Goal: Task Accomplishment & Management: Manage account settings

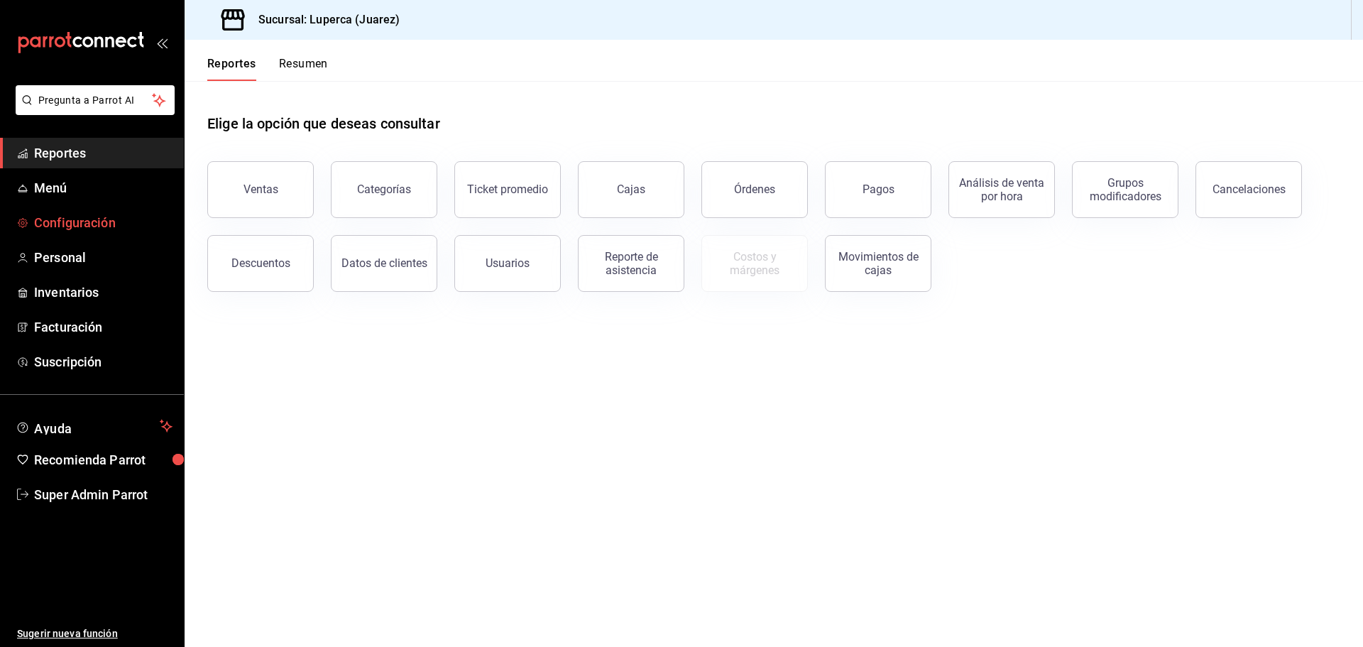
click at [68, 219] on span "Configuración" at bounding box center [103, 222] width 138 height 19
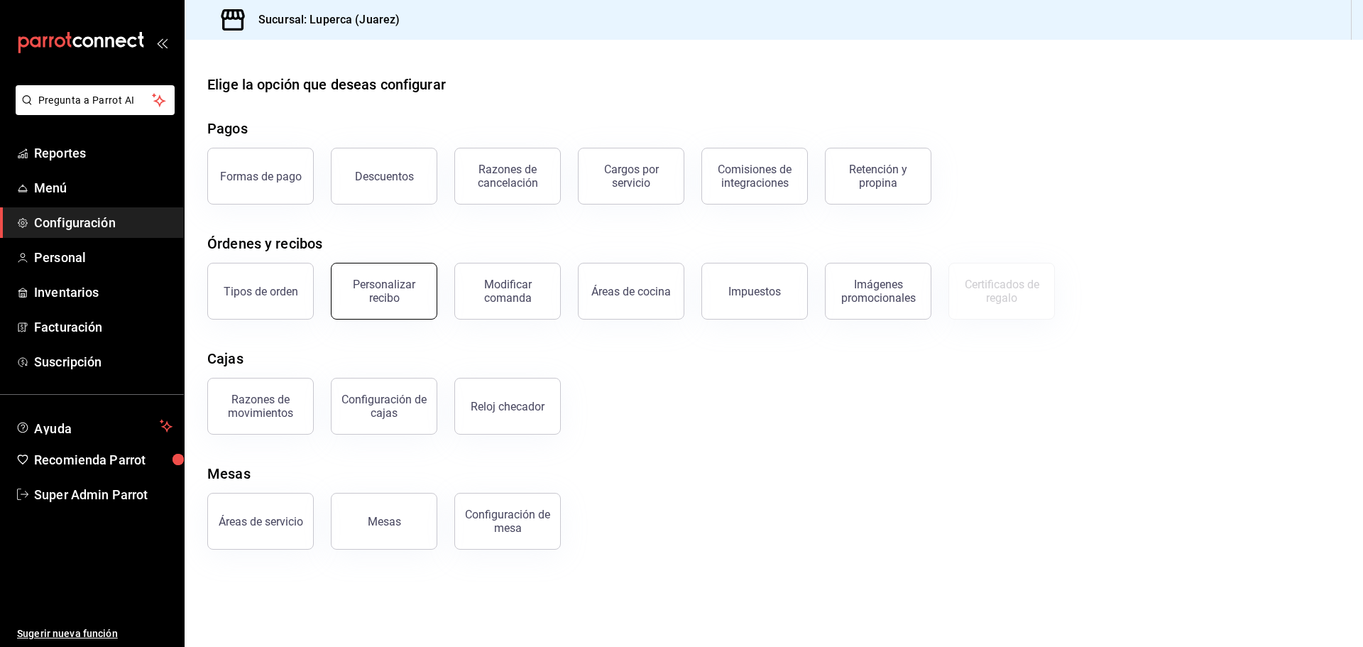
click at [392, 289] on div "Personalizar recibo" at bounding box center [384, 291] width 88 height 27
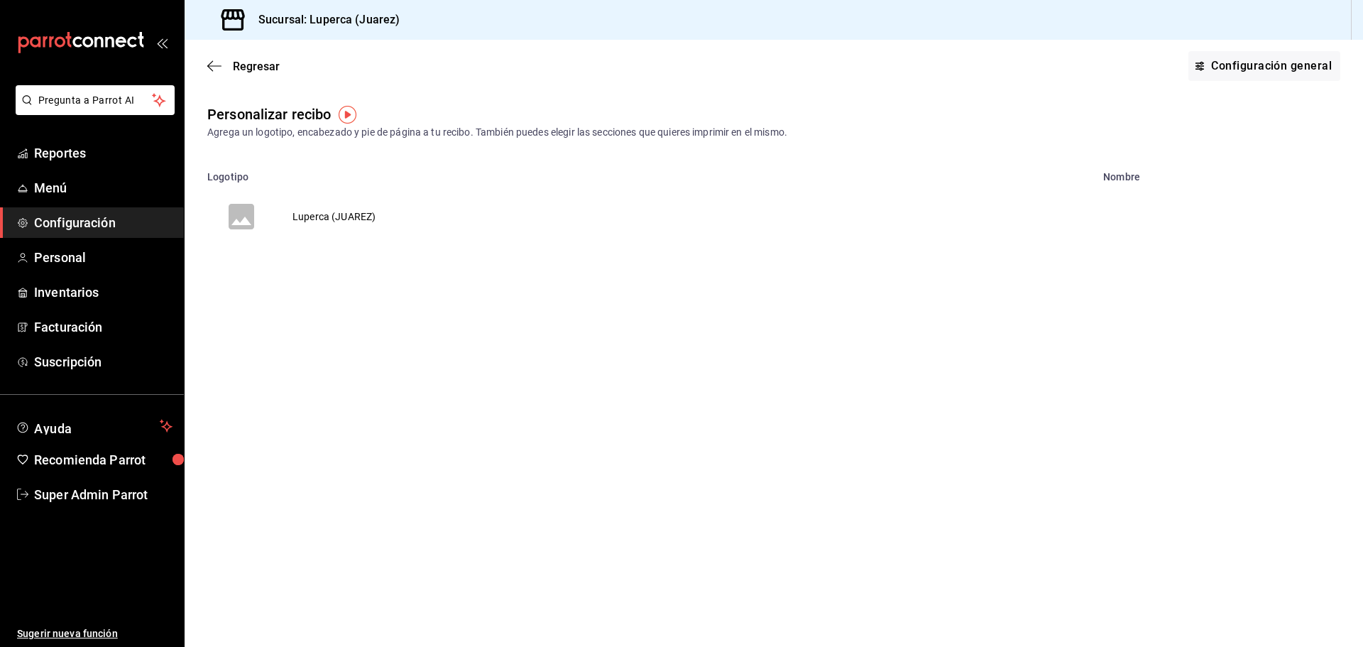
click at [321, 214] on td "Luperca (JUAREZ)" at bounding box center [333, 216] width 117 height 68
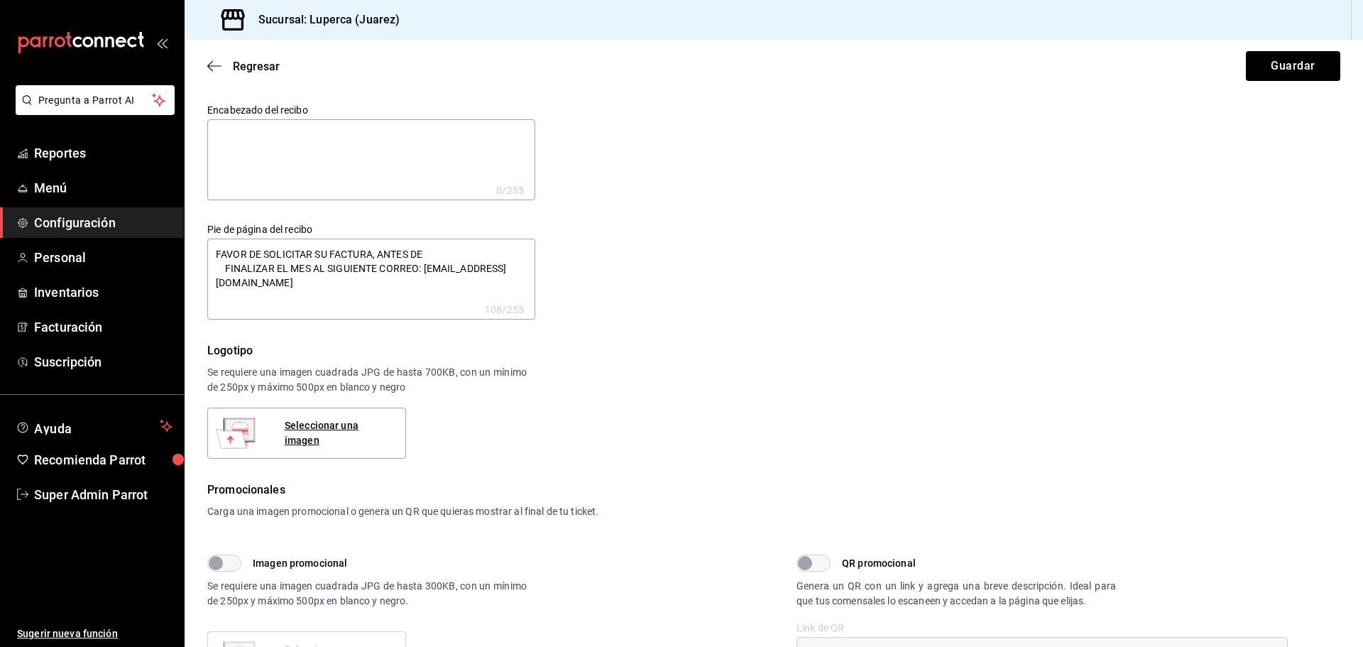
type textarea "x"
click at [212, 62] on icon "button" at bounding box center [210, 66] width 6 height 11
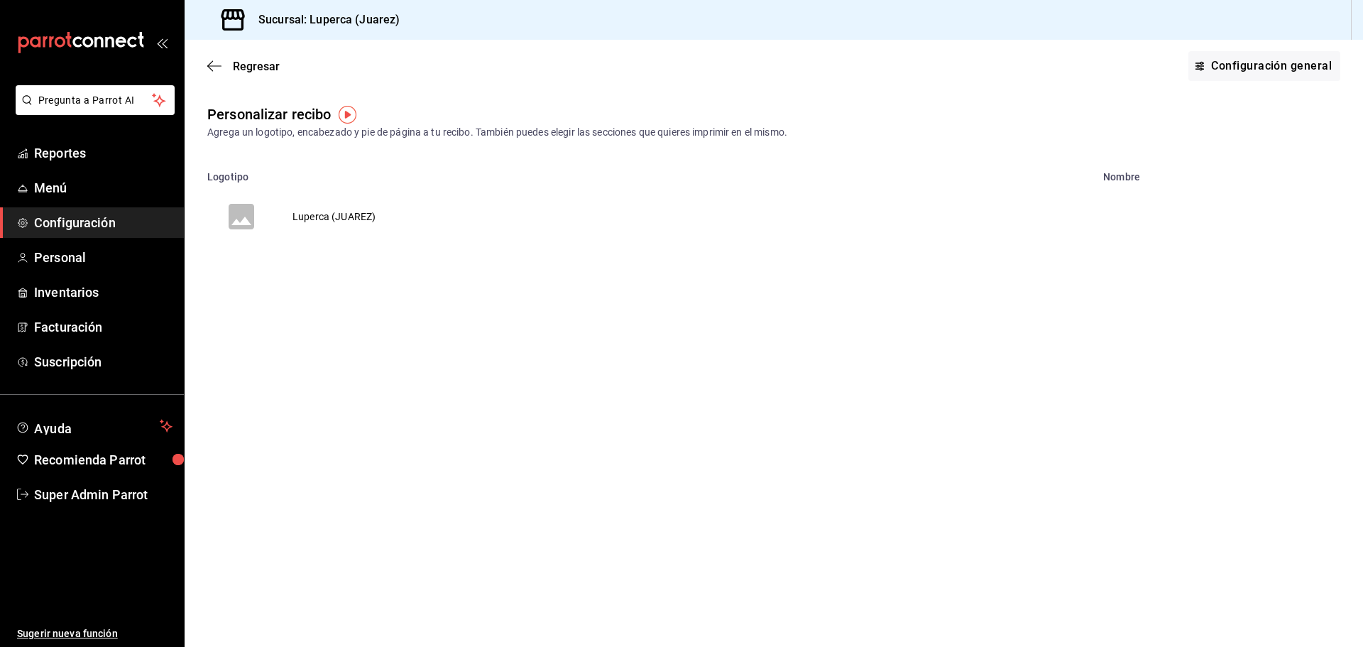
click at [212, 62] on icon "button" at bounding box center [210, 66] width 6 height 11
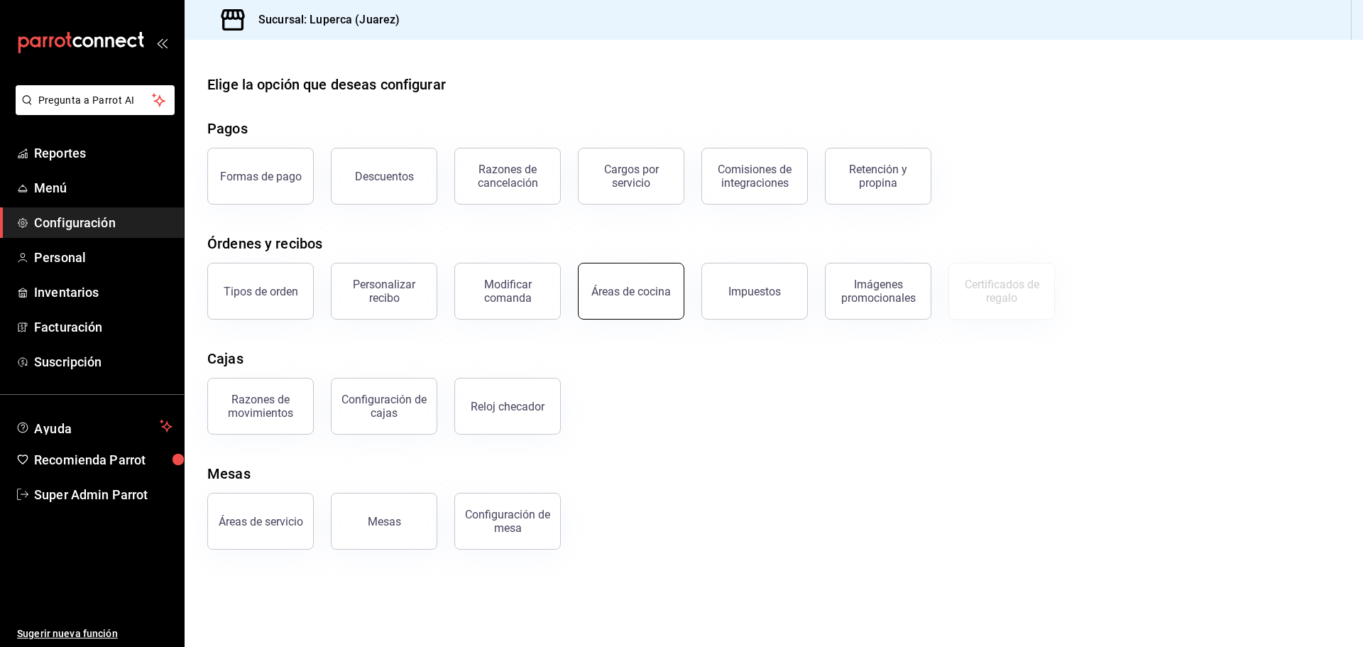
click at [615, 297] on div "Áreas de cocina" at bounding box center [630, 291] width 79 height 13
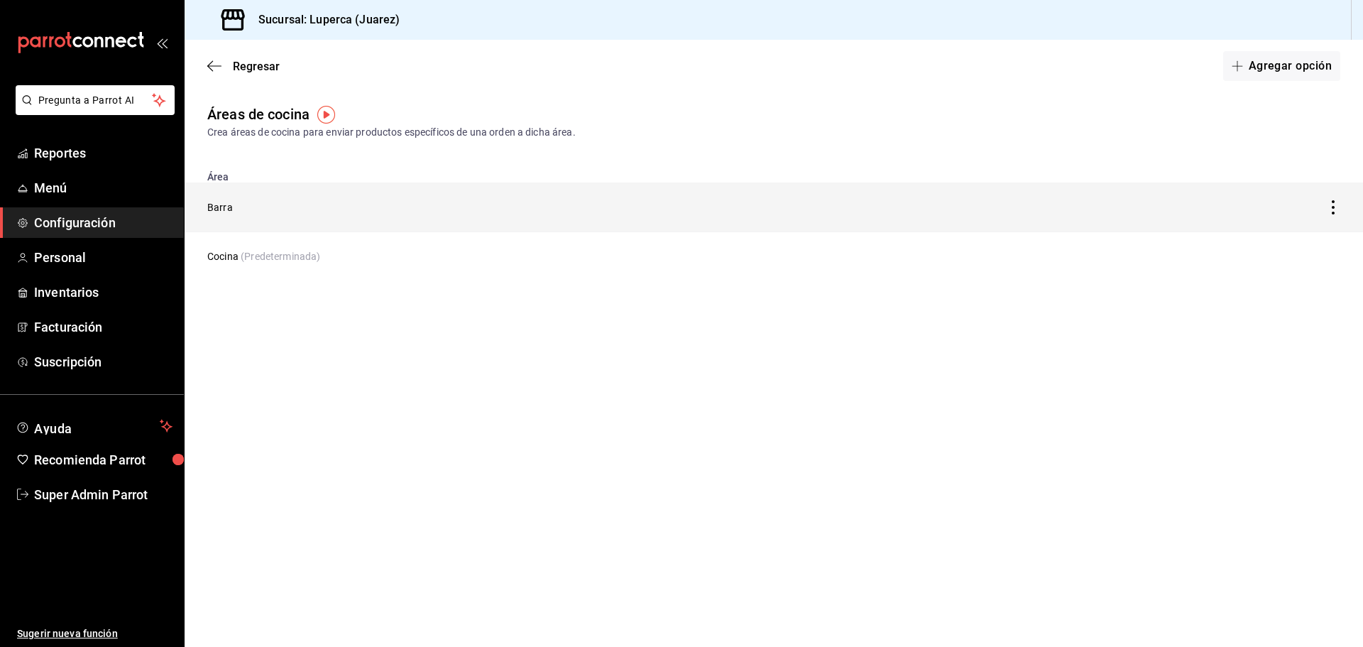
click at [236, 211] on td "Barra" at bounding box center [620, 207] width 871 height 50
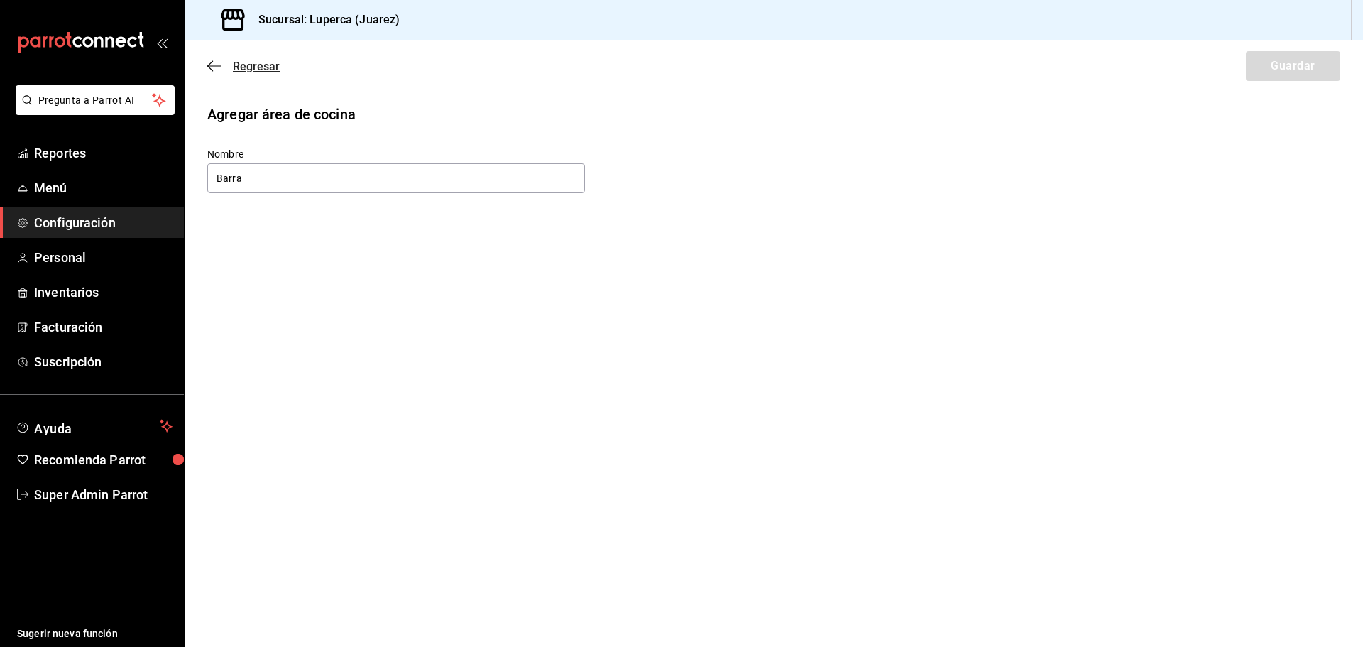
click at [209, 60] on icon "button" at bounding box center [214, 66] width 14 height 13
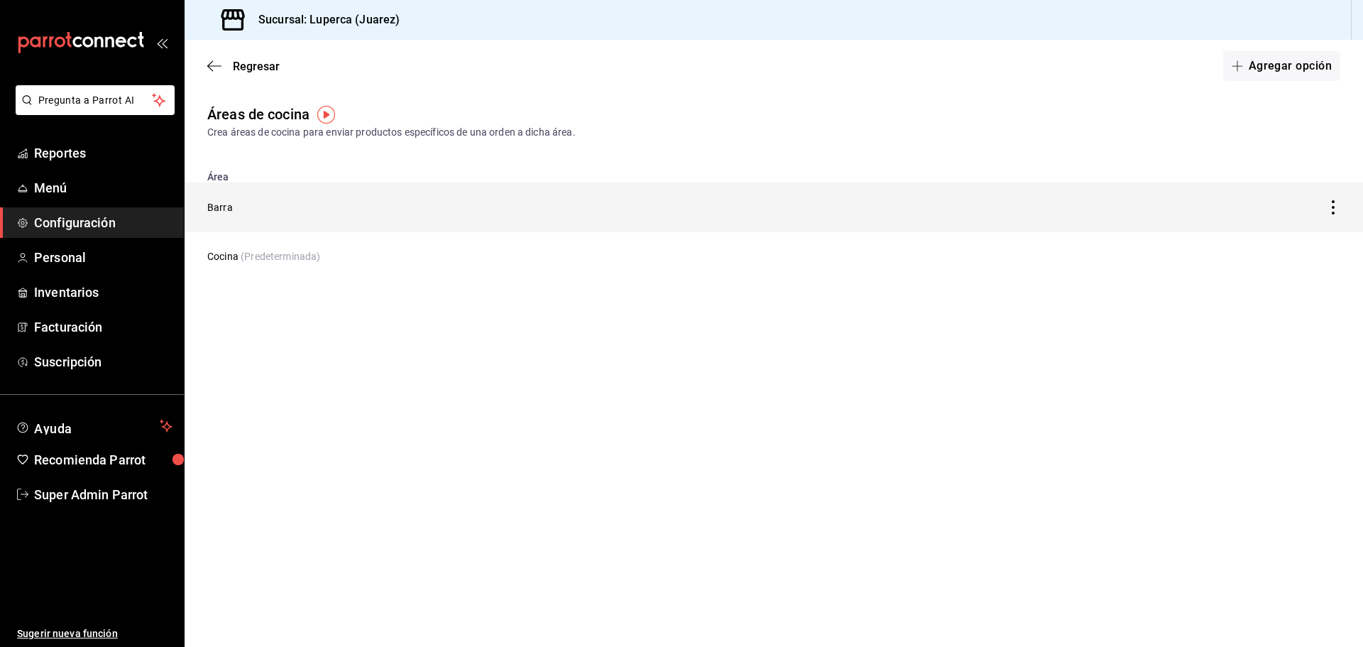
click at [1334, 206] on icon "discountsTable" at bounding box center [1333, 207] width 14 height 14
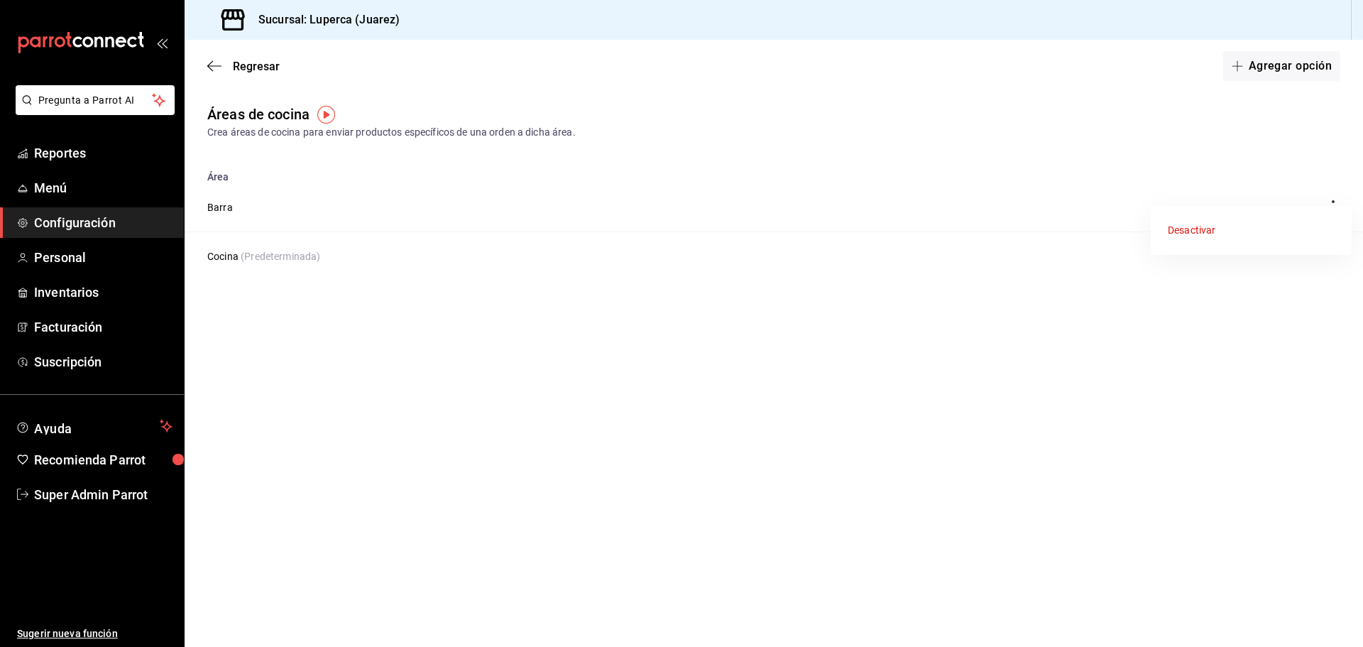
click at [1029, 329] on div at bounding box center [681, 323] width 1363 height 647
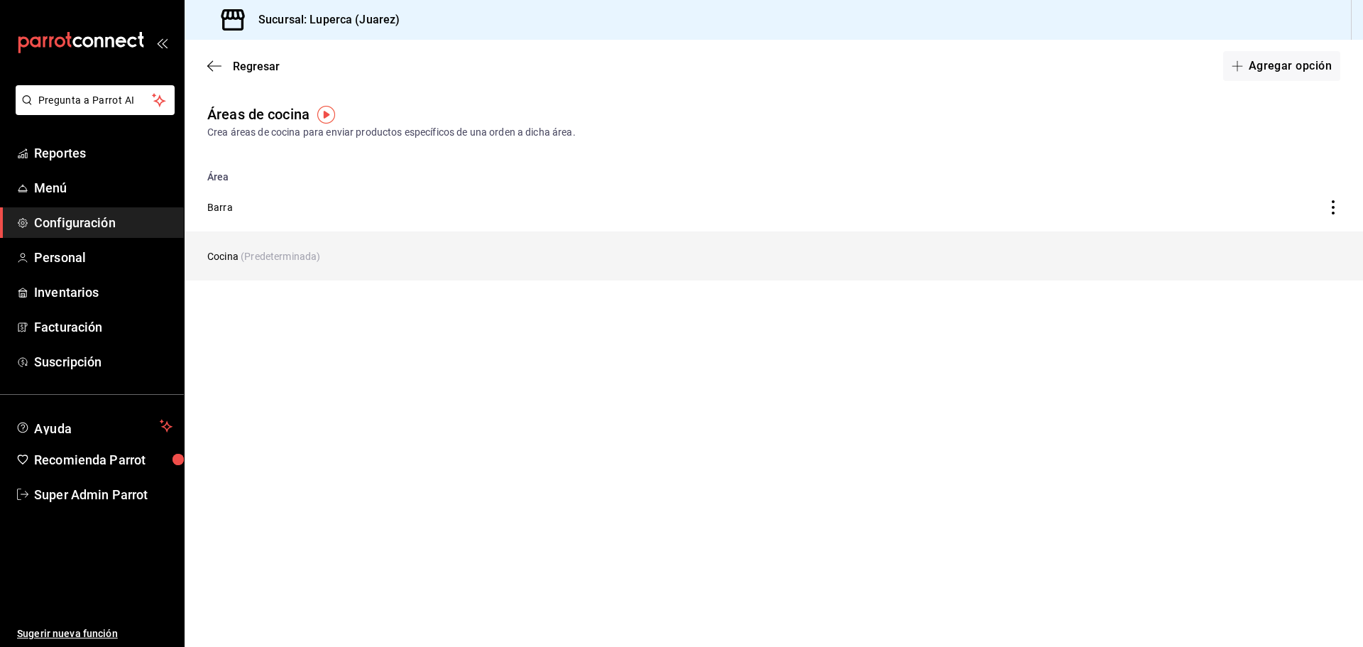
click at [290, 268] on td "Cocina (Predeterminada)" at bounding box center [620, 256] width 871 height 49
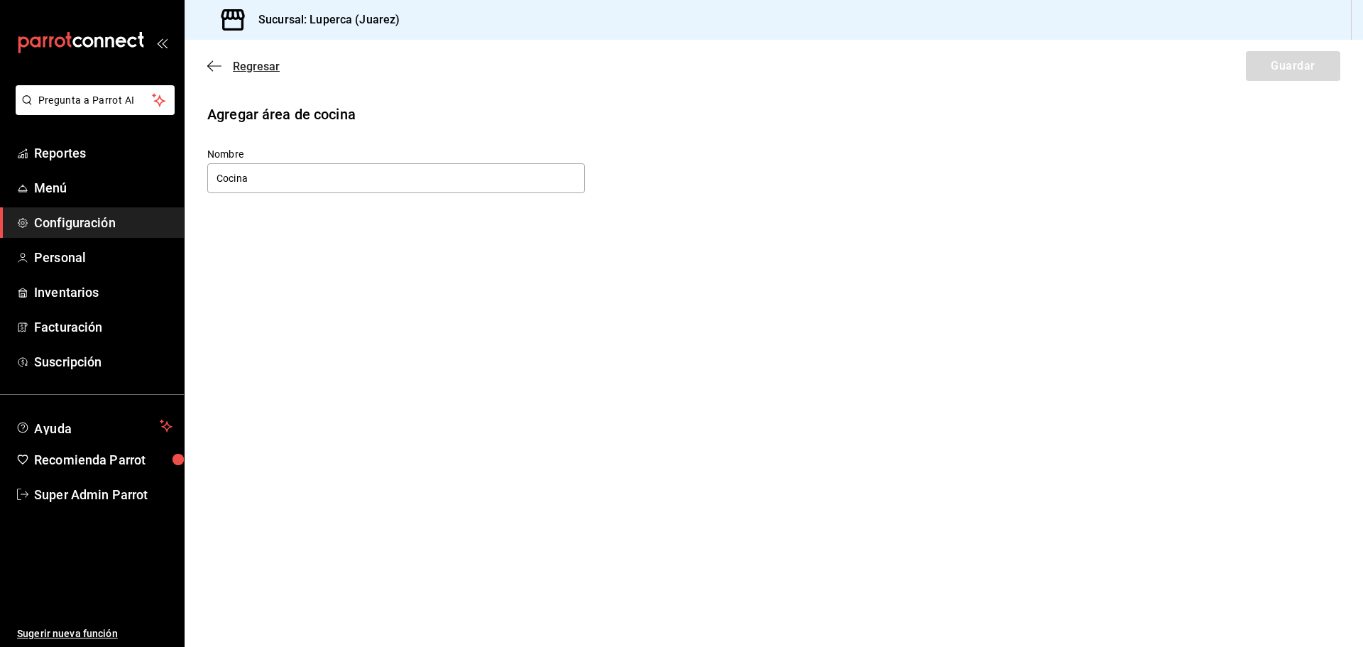
click at [209, 67] on icon "button" at bounding box center [214, 66] width 14 height 13
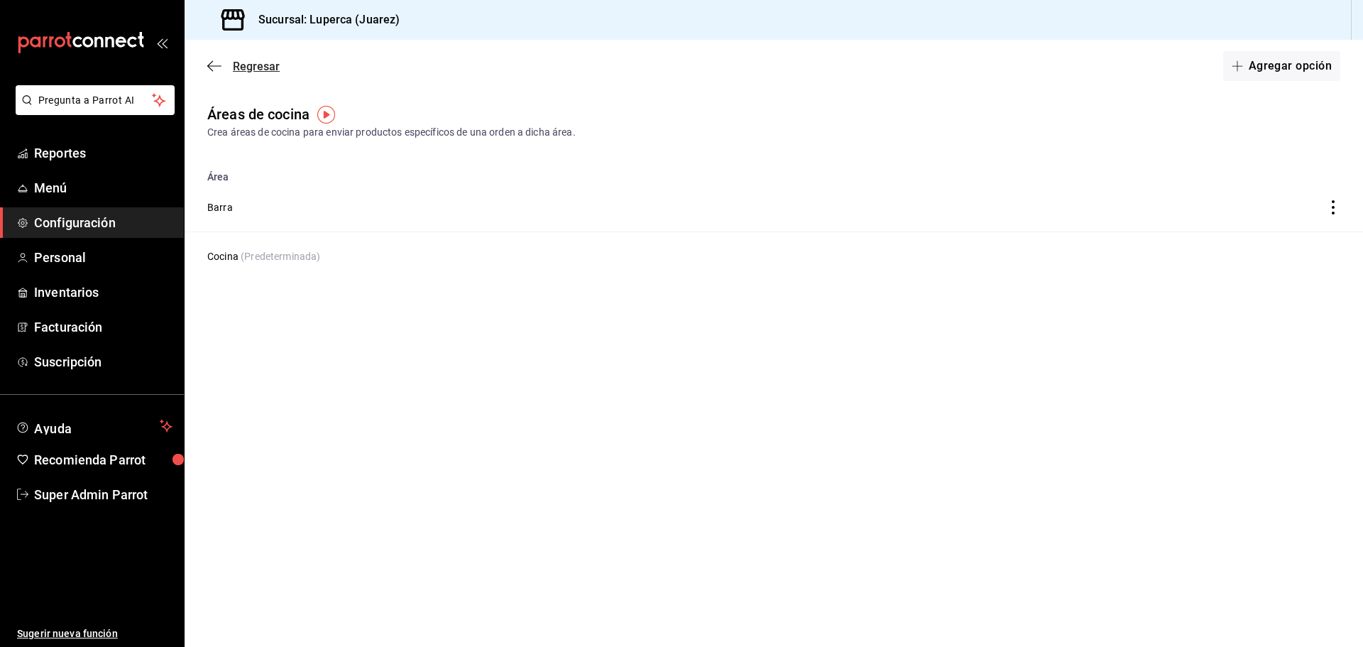
click at [209, 63] on icon "button" at bounding box center [214, 66] width 14 height 13
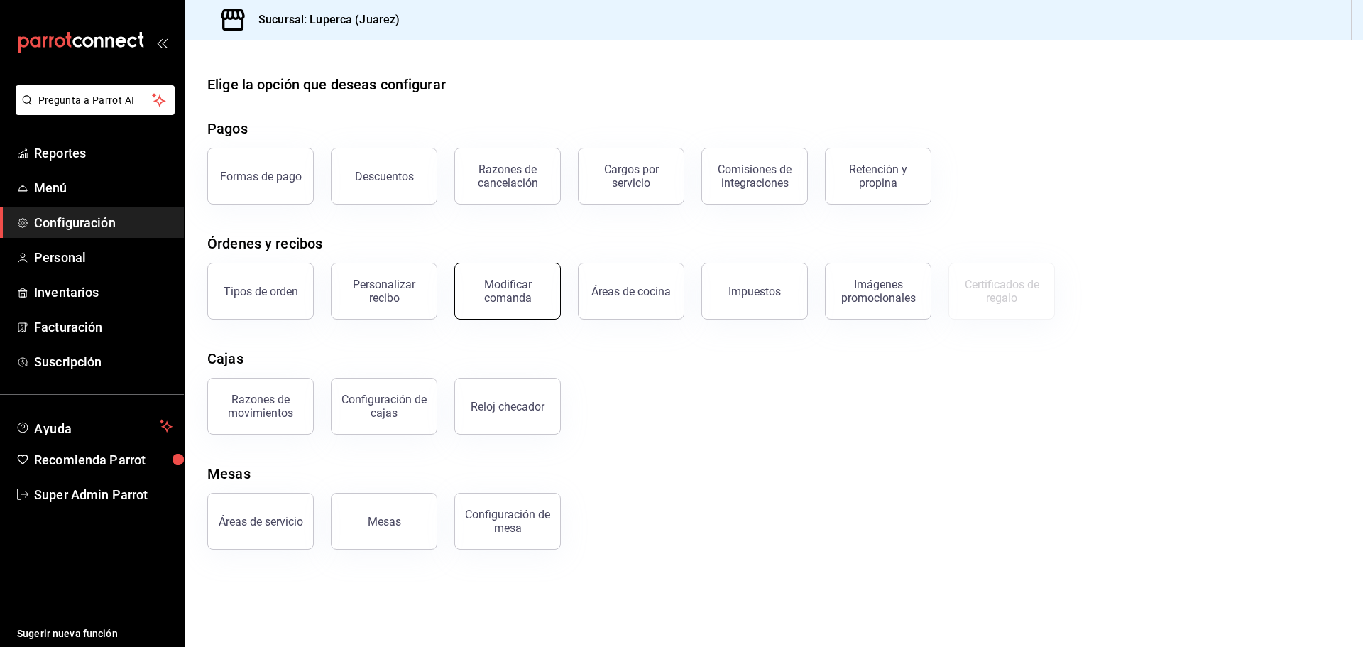
click at [500, 279] on div "Modificar comanda" at bounding box center [508, 291] width 88 height 27
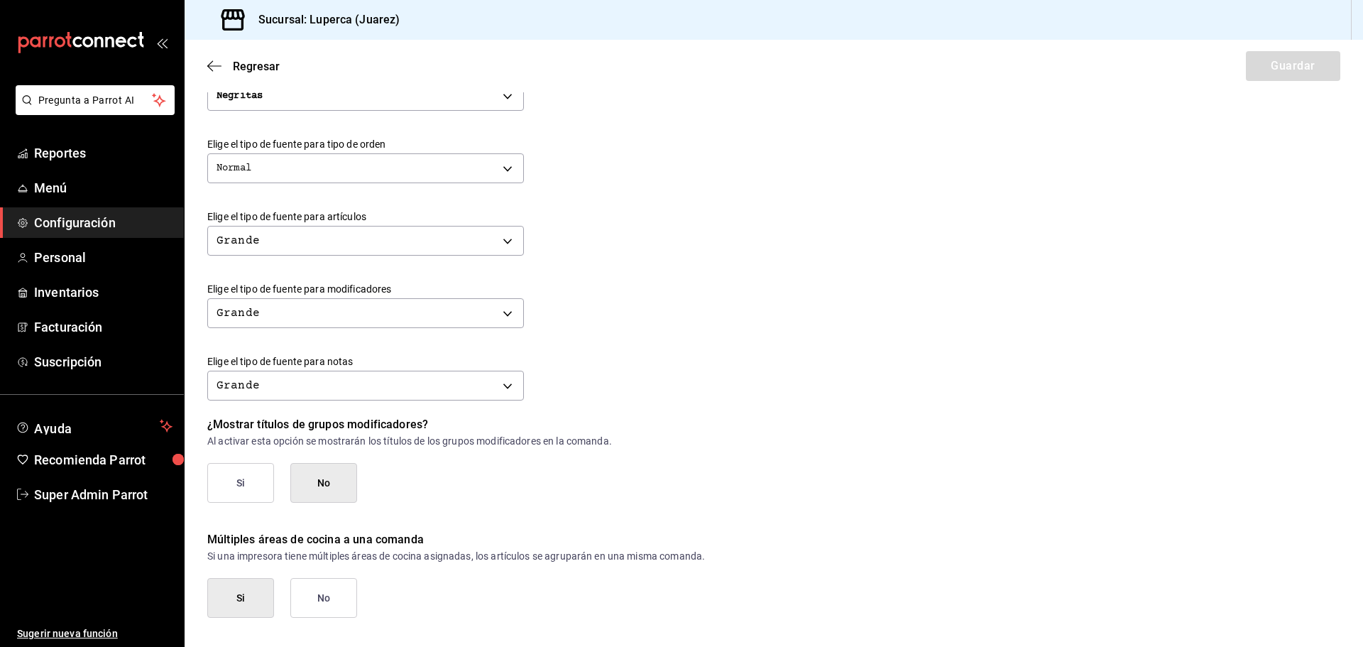
scroll to position [488, 0]
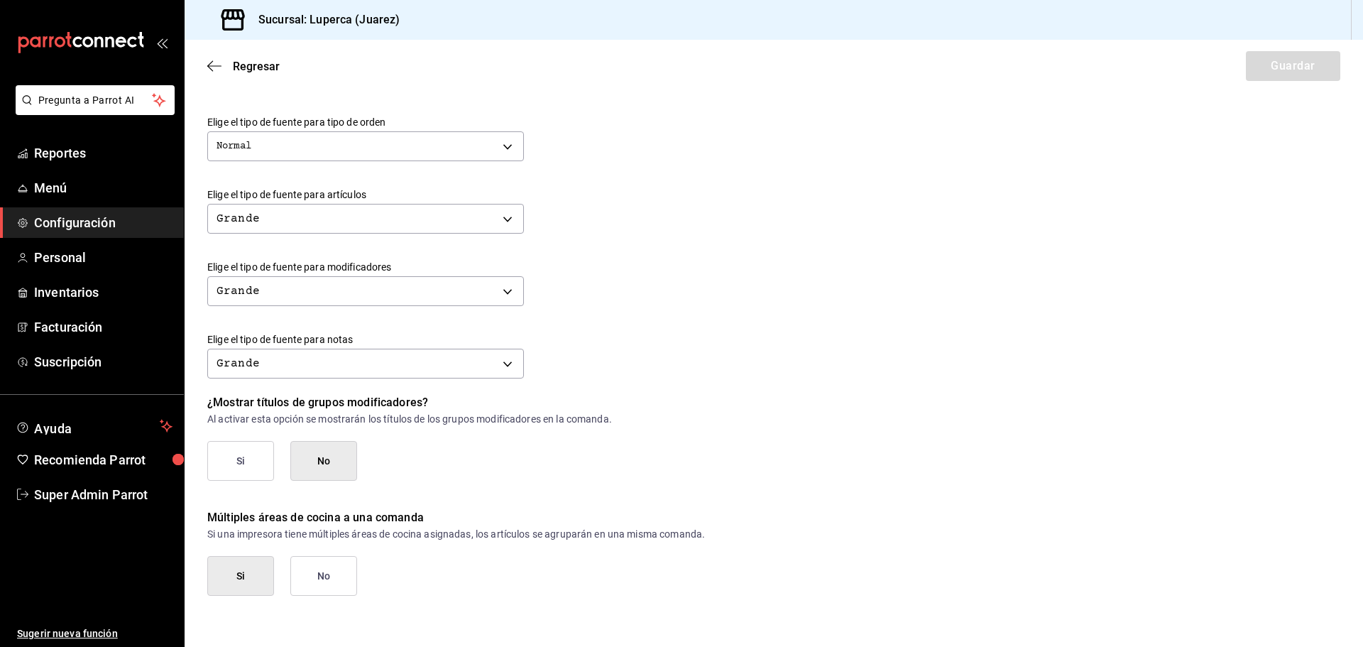
click at [339, 579] on button "No" at bounding box center [323, 576] width 67 height 40
click at [1284, 63] on button "Guardar" at bounding box center [1293, 66] width 94 height 30
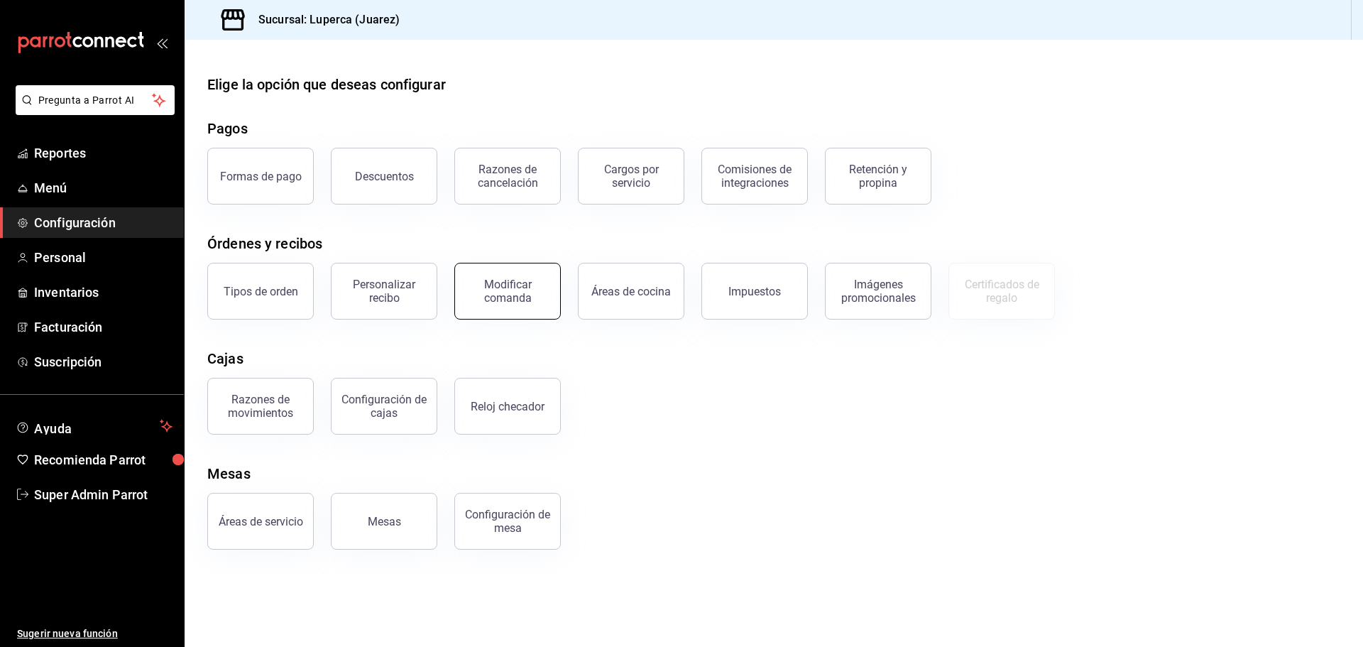
click at [510, 298] on div "Modificar comanda" at bounding box center [508, 291] width 88 height 27
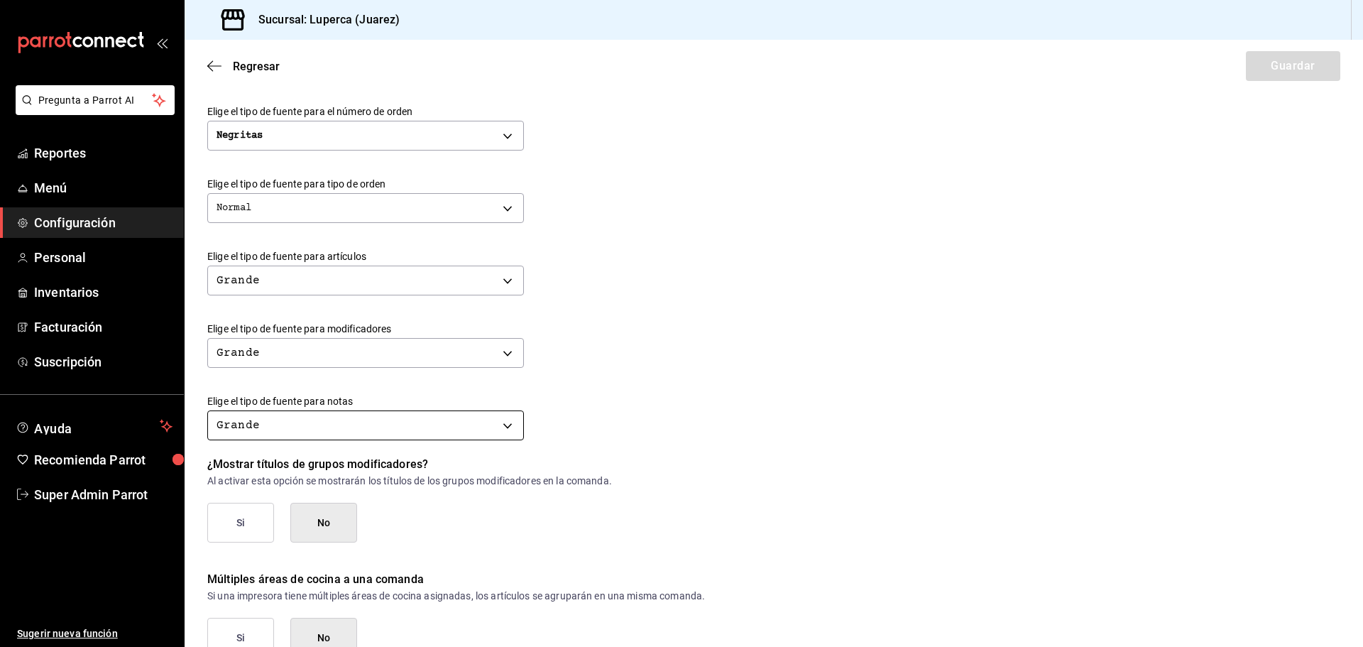
scroll to position [488, 0]
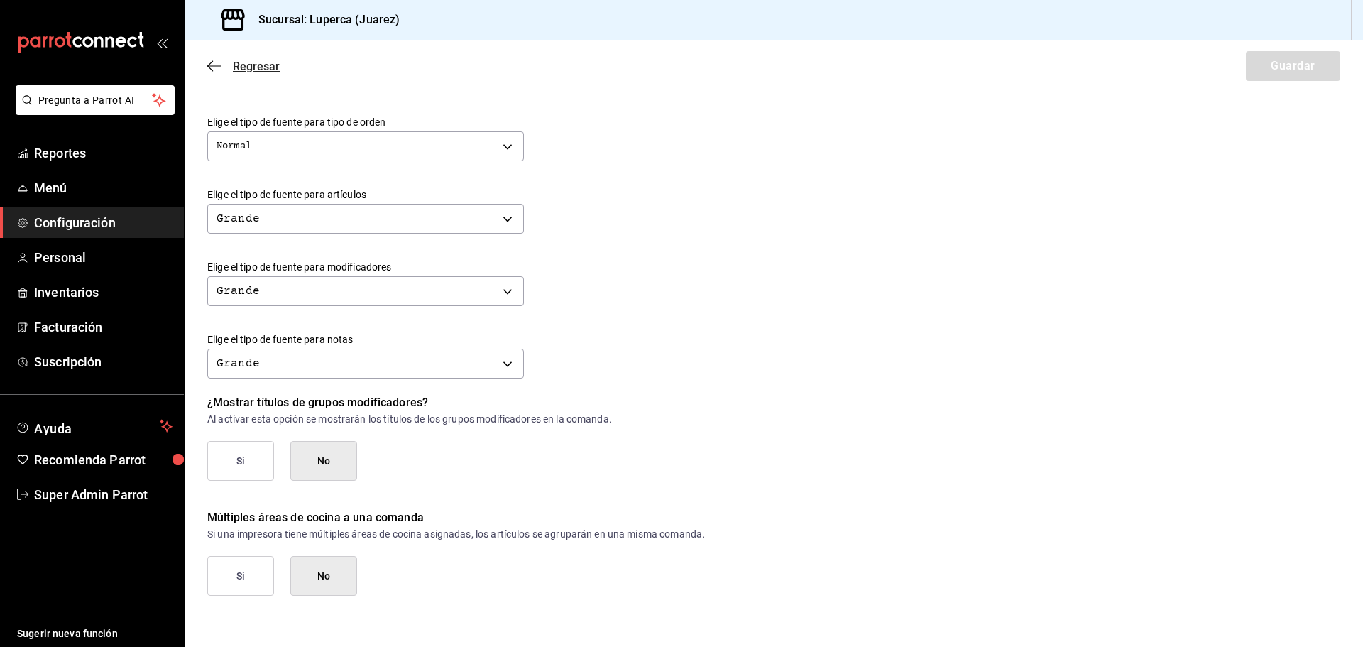
click at [212, 65] on icon "button" at bounding box center [214, 66] width 14 height 13
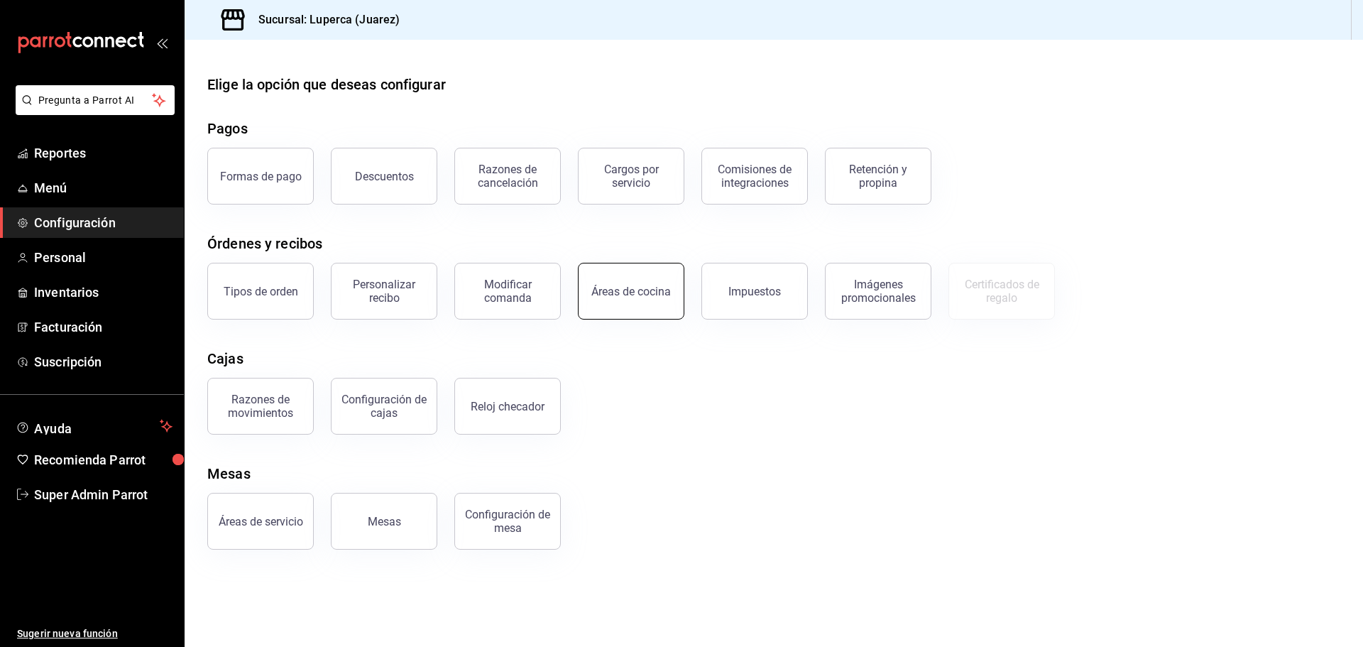
click at [664, 304] on button "Áreas de cocina" at bounding box center [631, 291] width 106 height 57
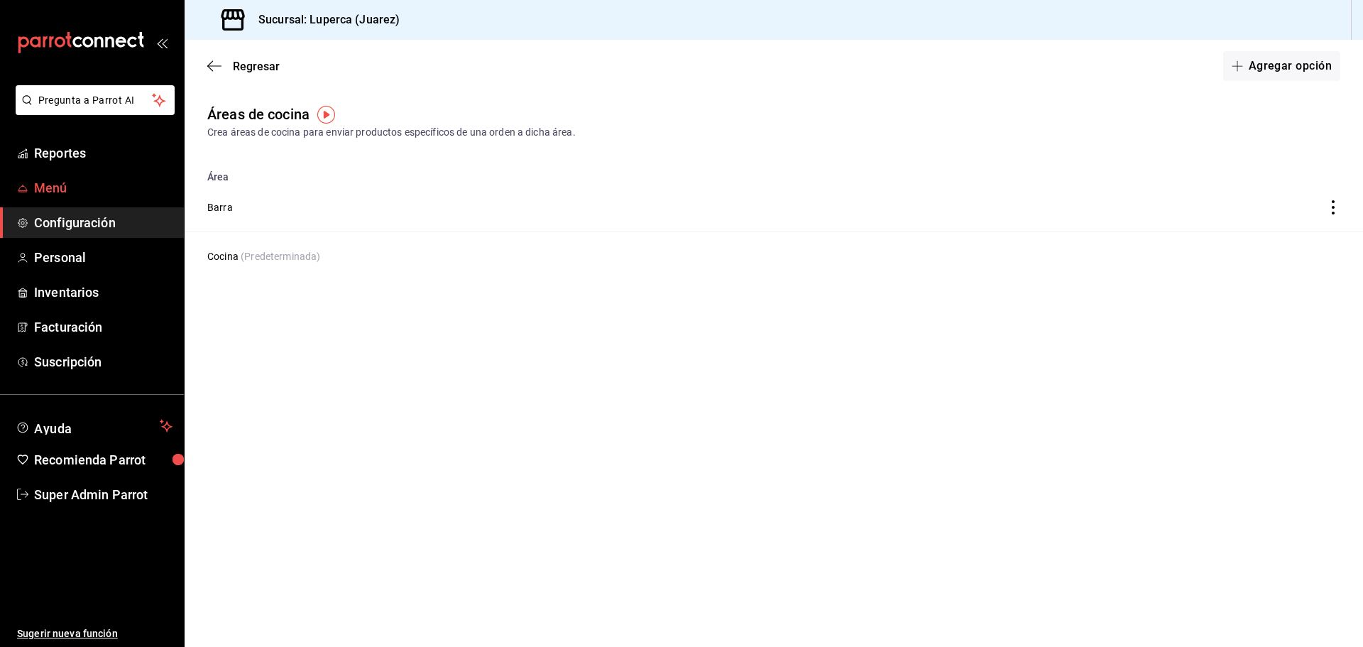
click at [66, 191] on span "Menú" at bounding box center [103, 187] width 138 height 19
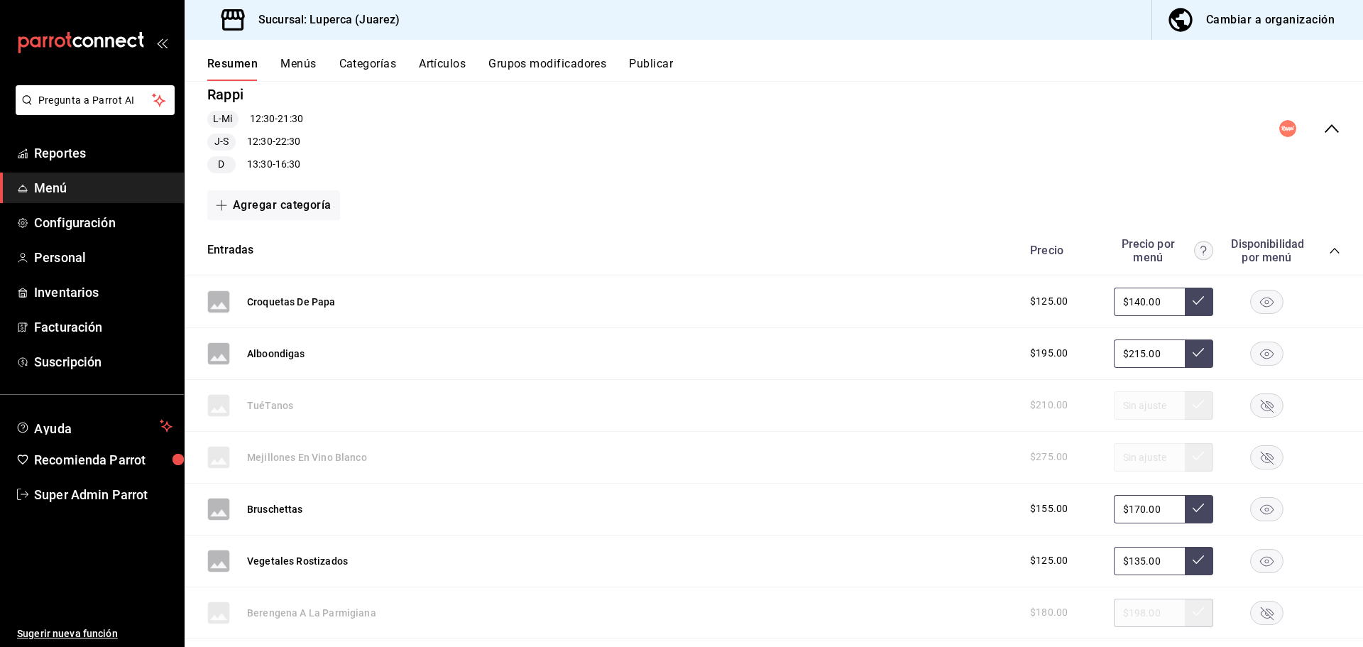
scroll to position [71, 0]
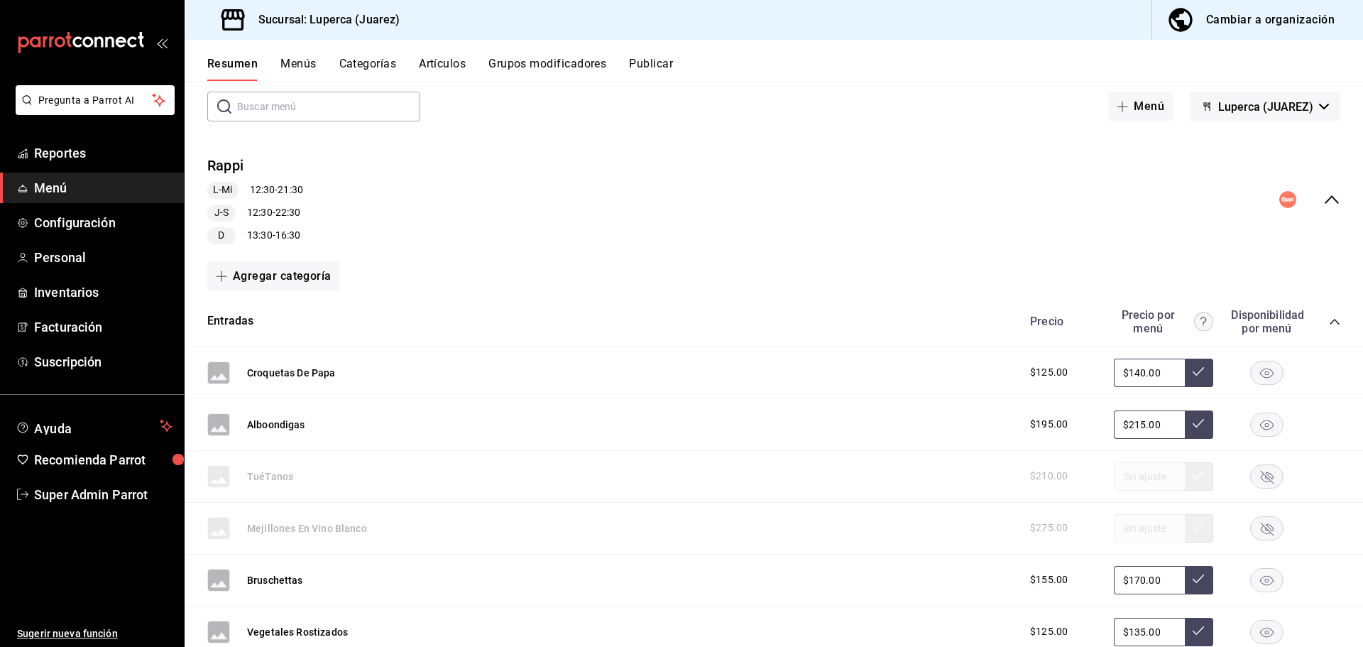
click at [1324, 198] on icon "collapse-menu-row" at bounding box center [1331, 199] width 14 height 9
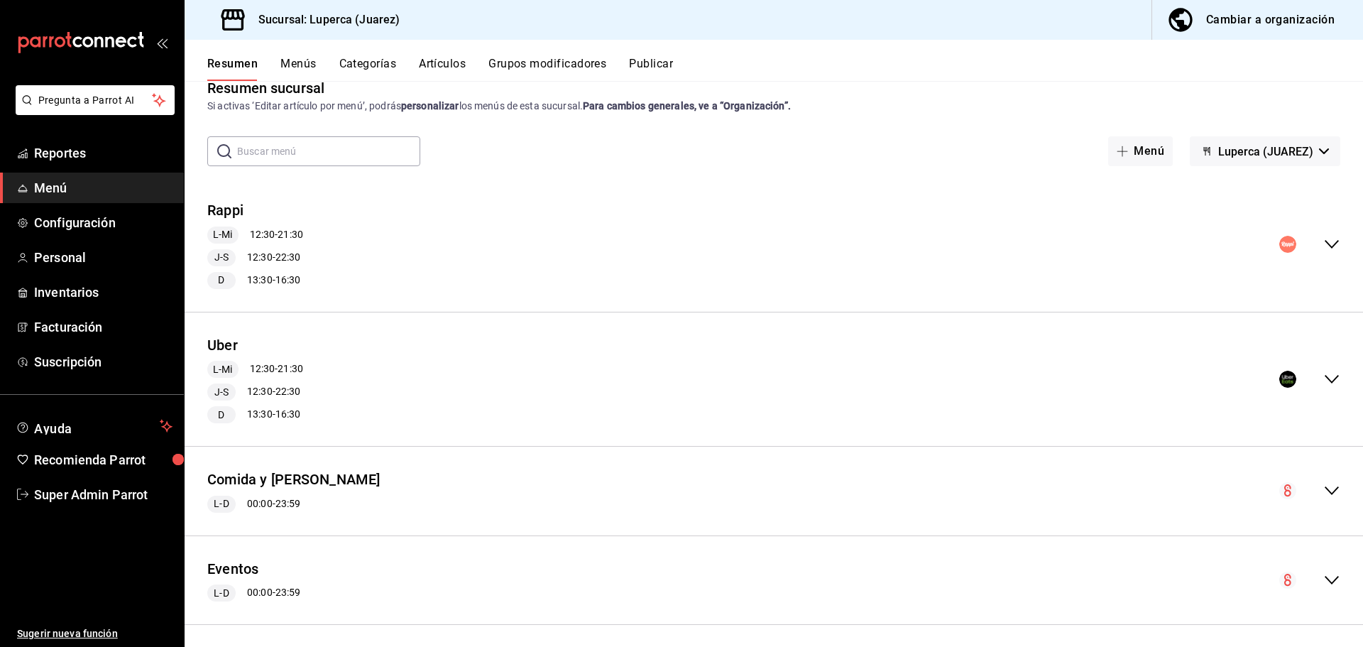
scroll to position [0, 0]
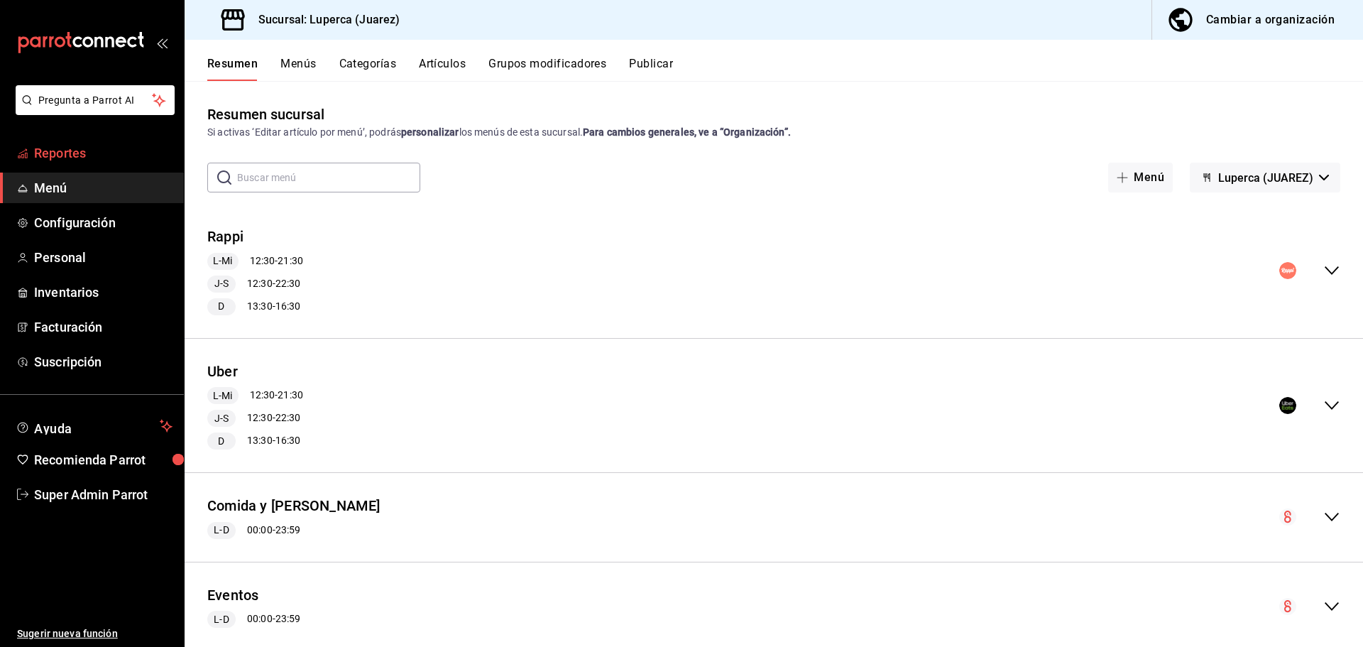
click at [91, 153] on span "Reportes" at bounding box center [103, 152] width 138 height 19
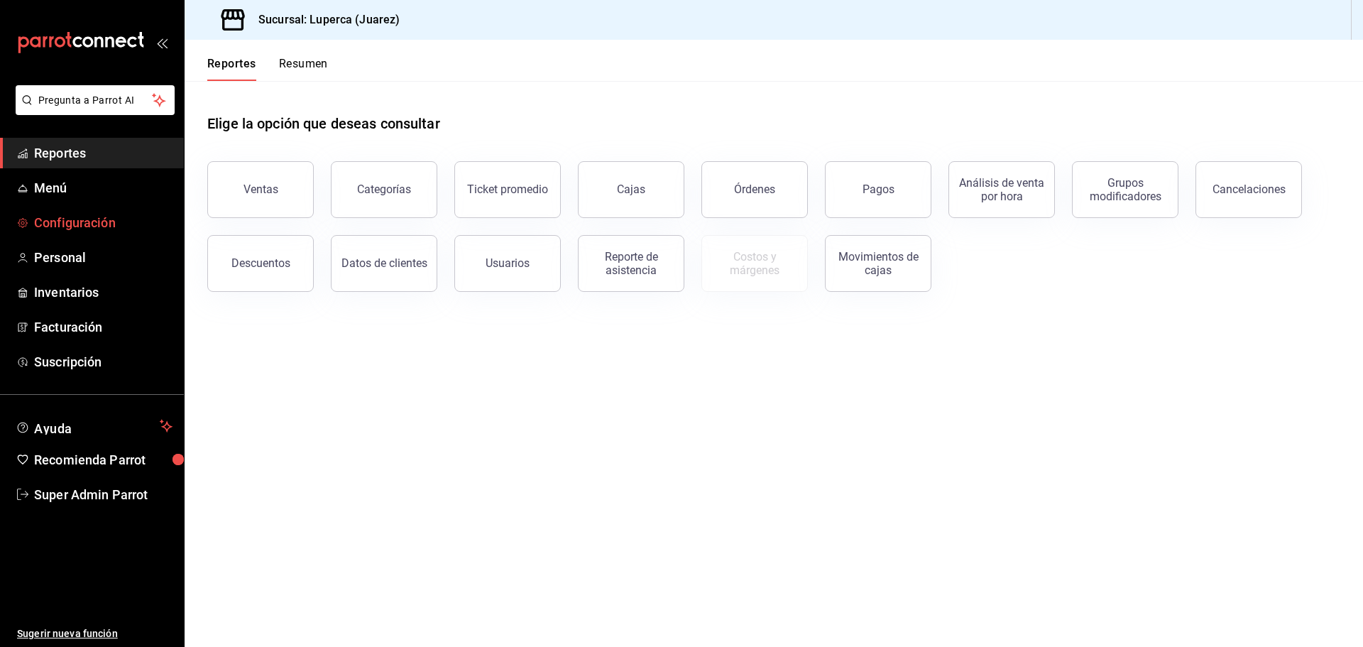
click at [62, 225] on span "Configuración" at bounding box center [103, 222] width 138 height 19
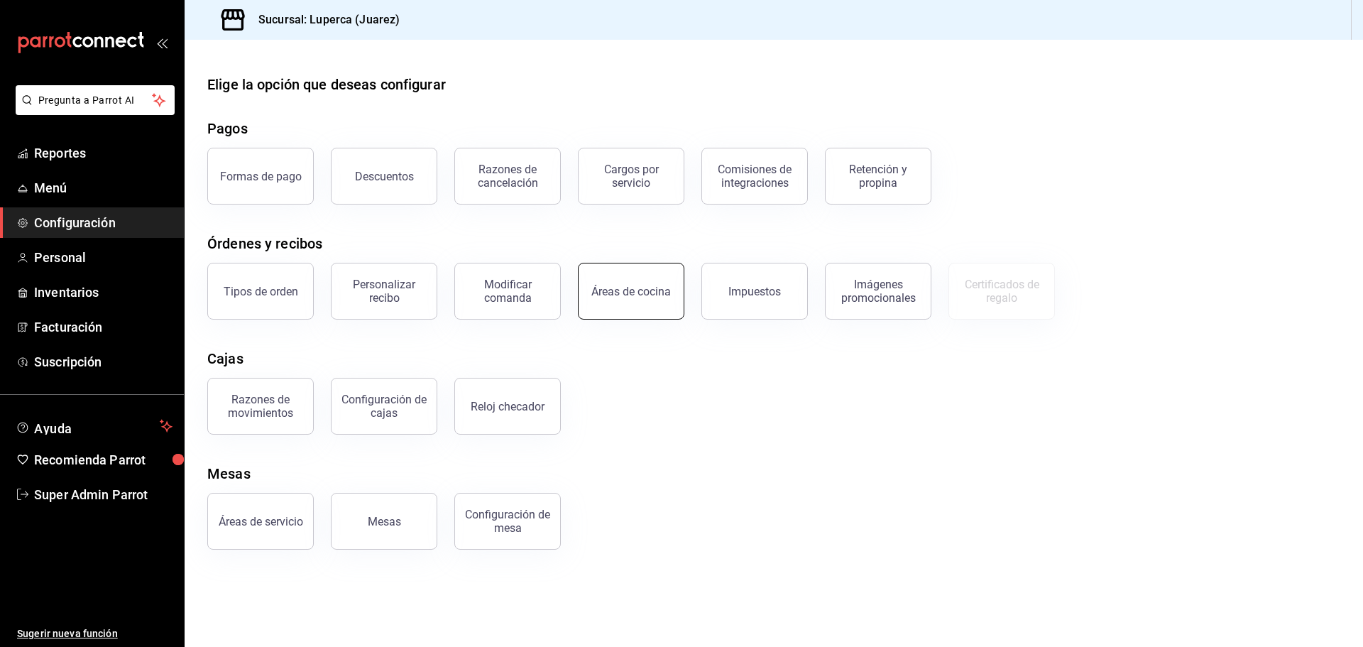
click at [635, 294] on div "Áreas de cocina" at bounding box center [630, 291] width 79 height 13
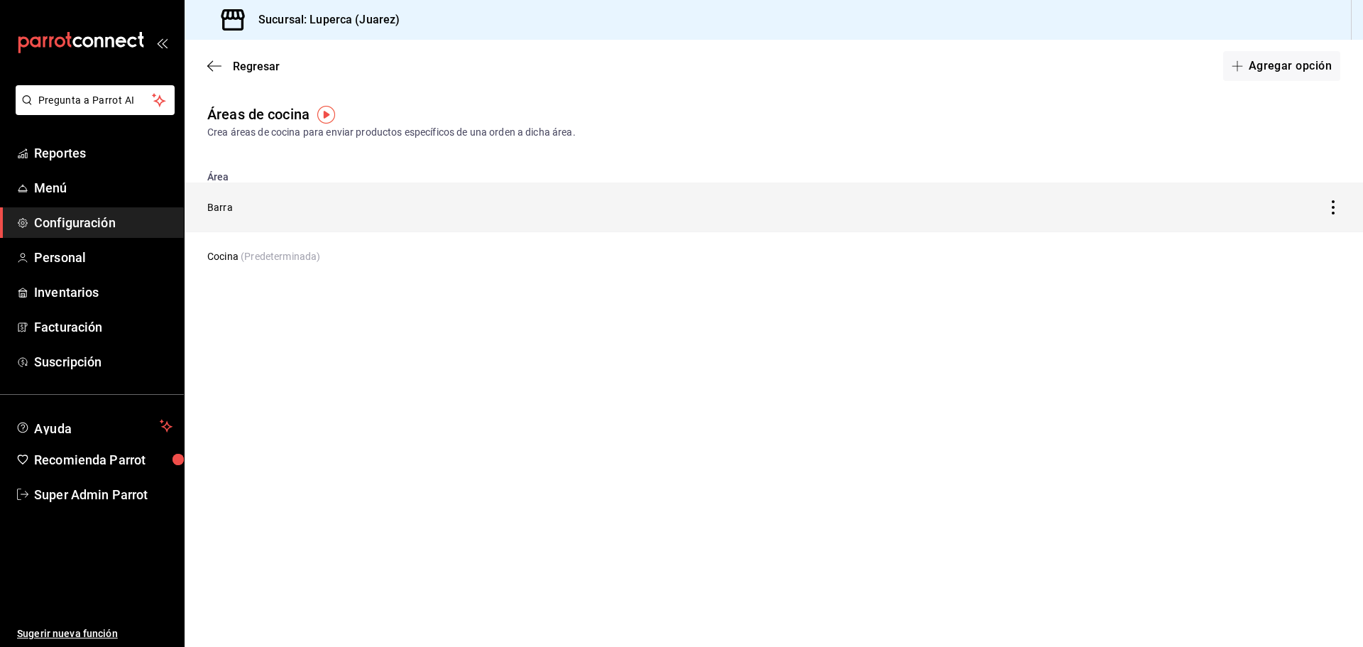
click at [1334, 210] on icon "discountsTable" at bounding box center [1333, 207] width 14 height 14
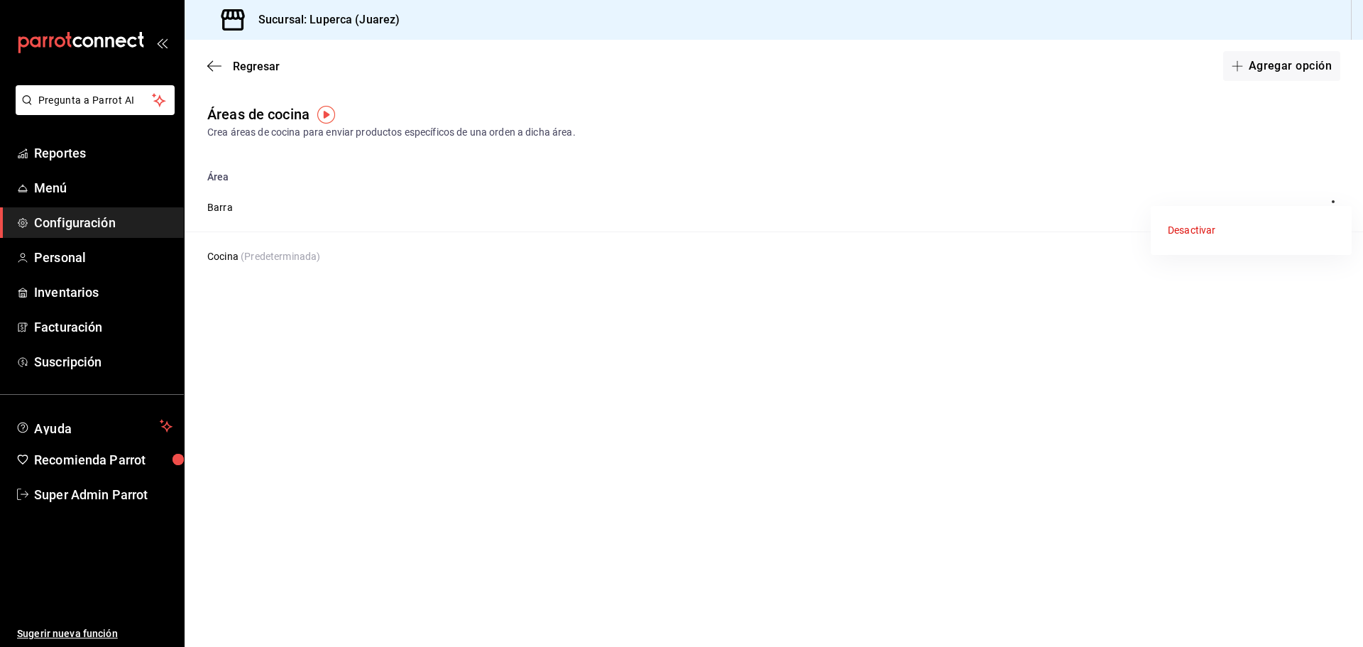
click at [1112, 319] on div at bounding box center [681, 323] width 1363 height 647
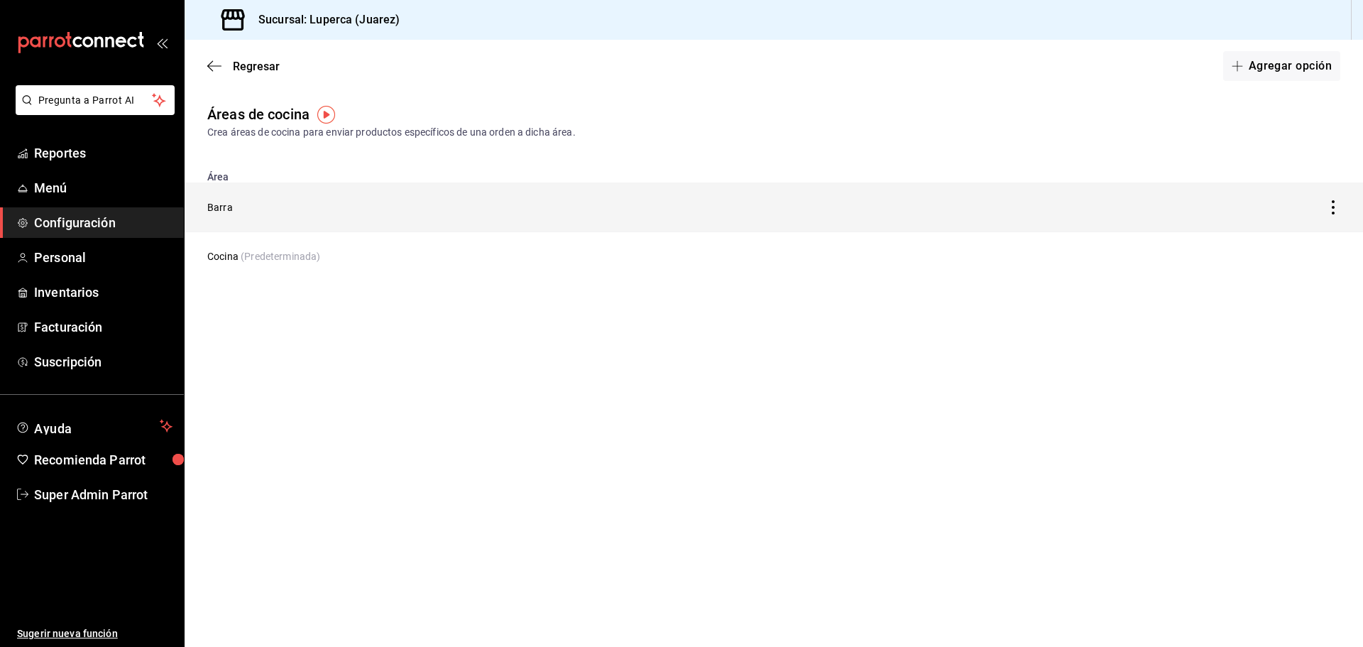
click at [230, 207] on td "Barra" at bounding box center [620, 207] width 871 height 50
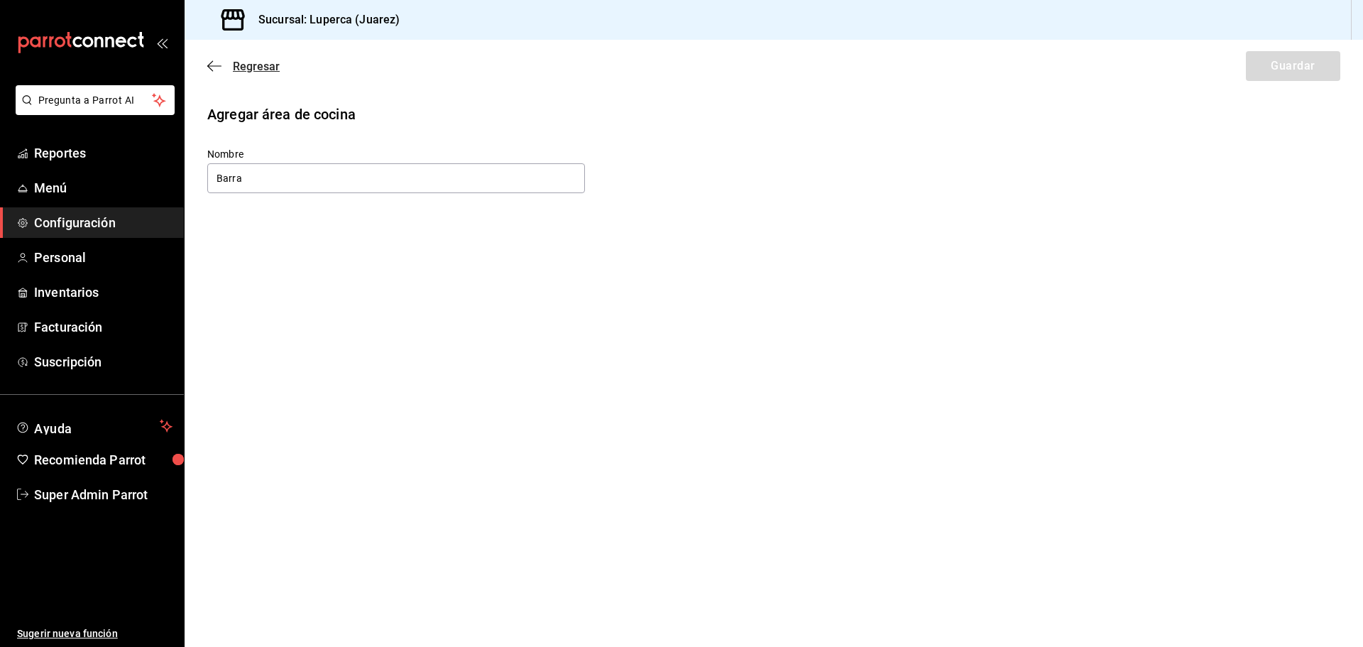
click at [216, 62] on icon "button" at bounding box center [214, 66] width 14 height 13
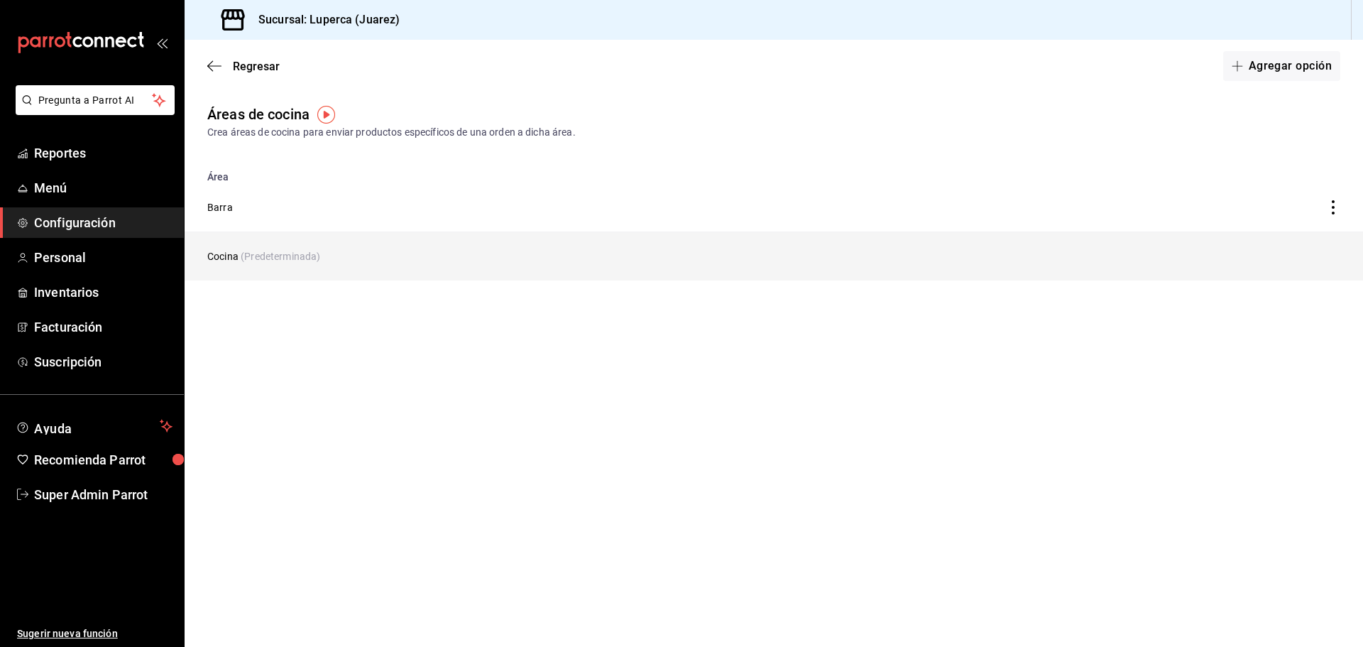
click at [212, 253] on td "Cocina (Predeterminada)" at bounding box center [620, 256] width 871 height 49
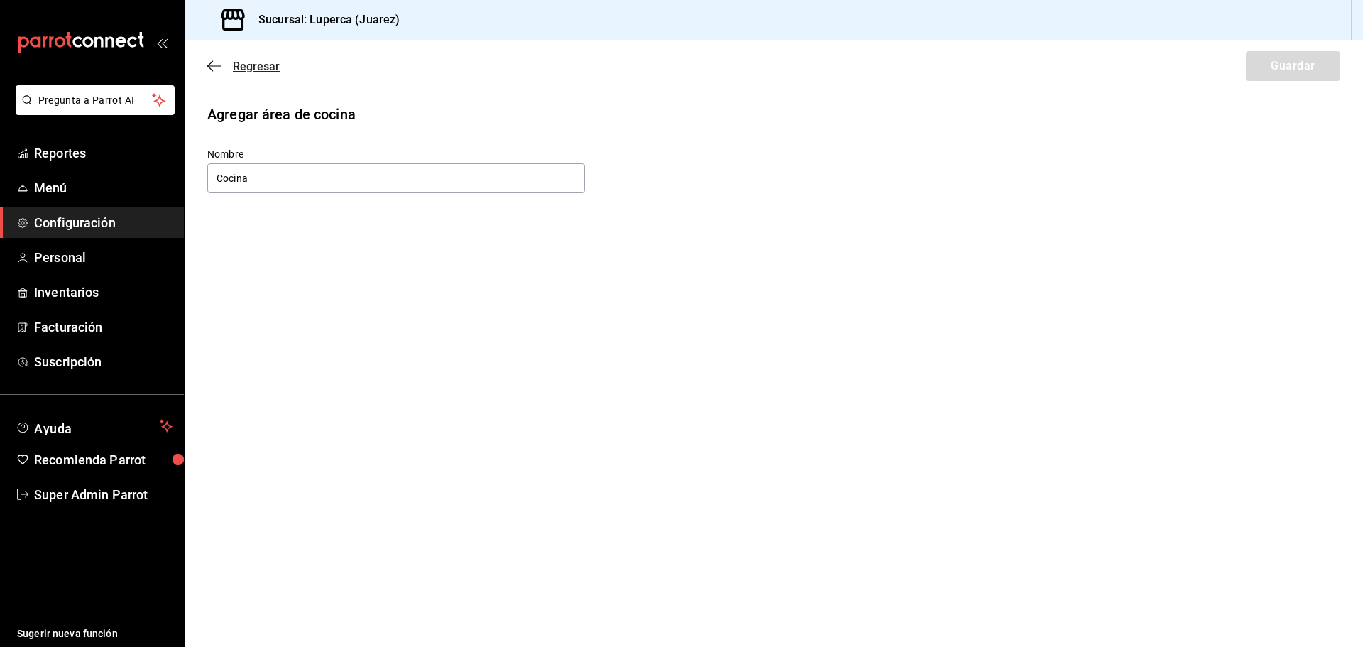
click at [211, 67] on icon "button" at bounding box center [214, 66] width 14 height 13
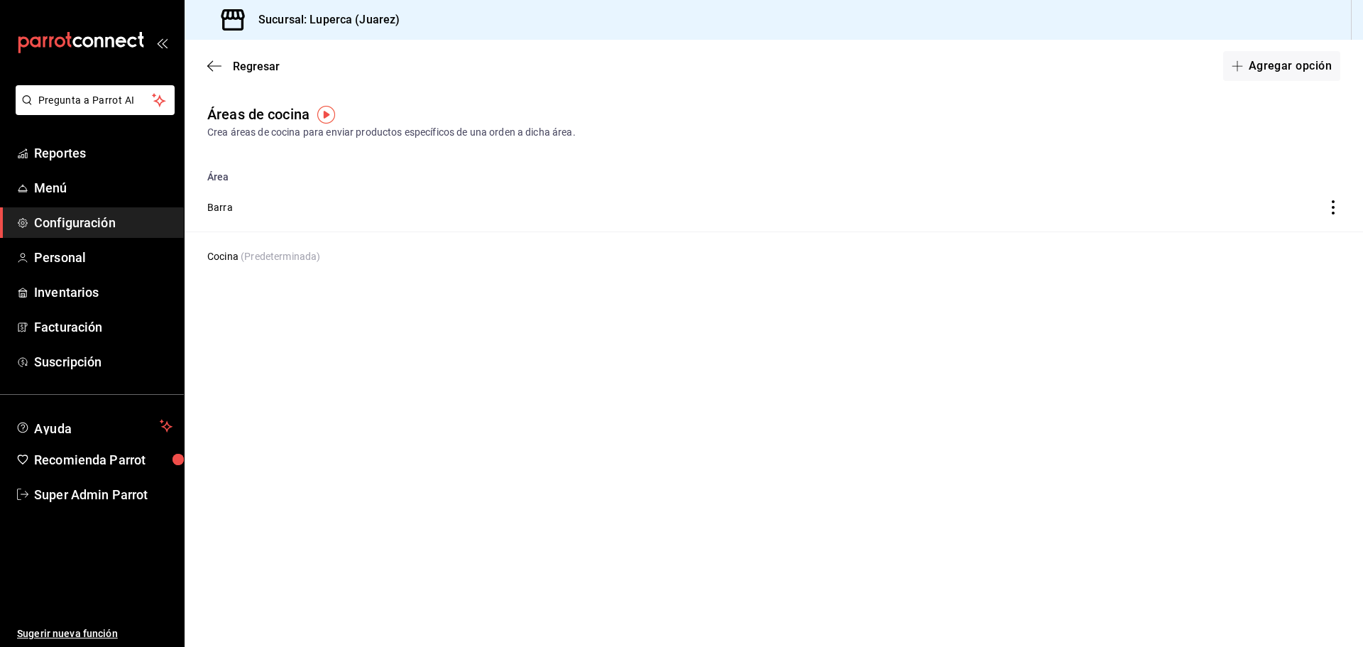
click at [100, 225] on span "Configuración" at bounding box center [103, 222] width 138 height 19
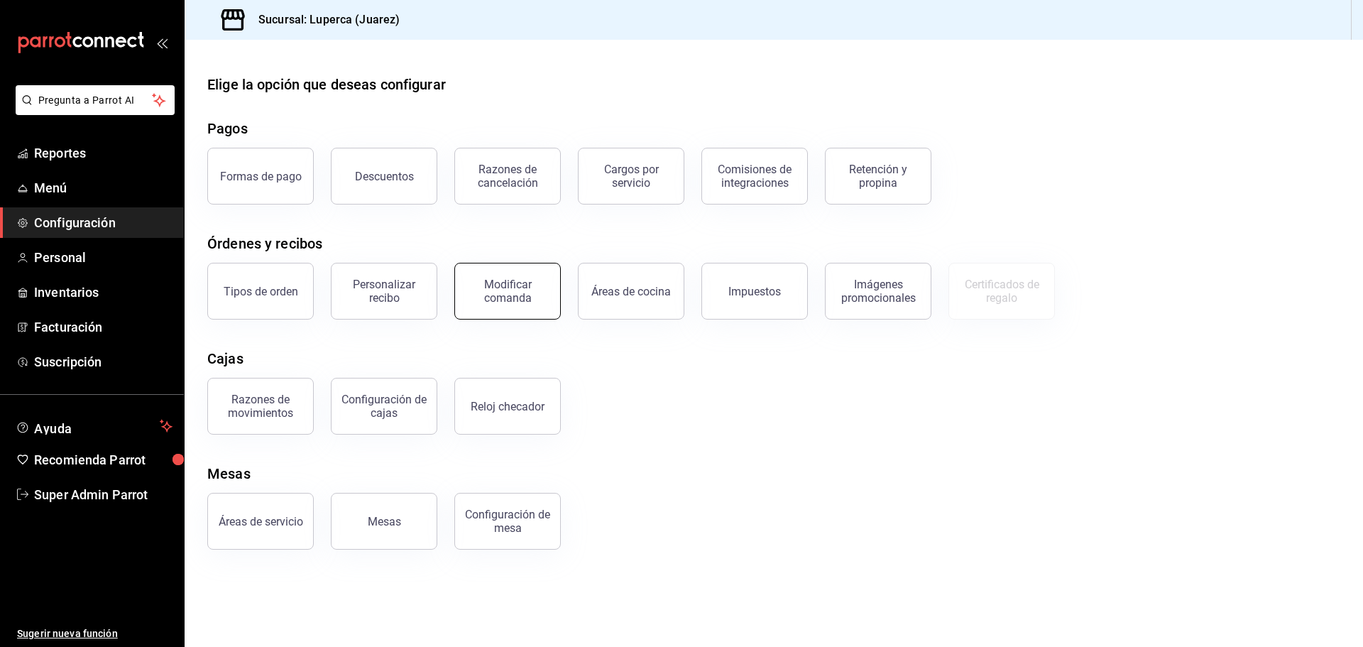
click at [505, 297] on div "Modificar comanda" at bounding box center [508, 291] width 88 height 27
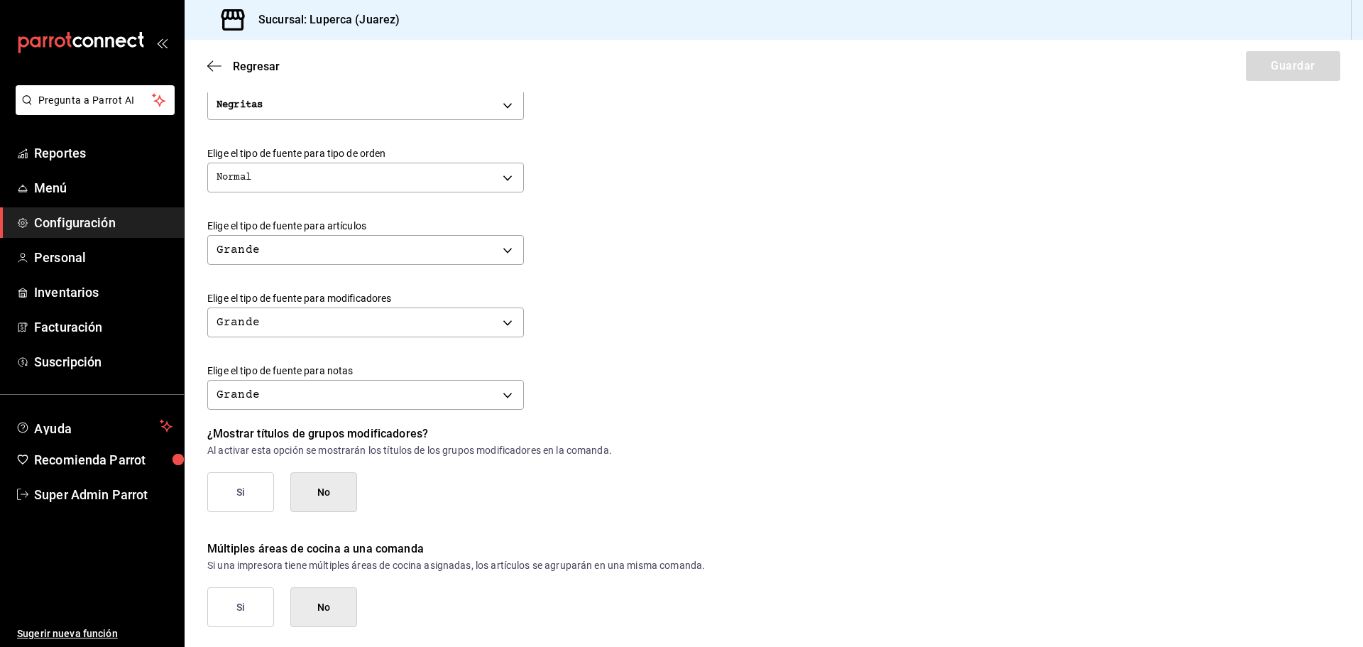
scroll to position [488, 0]
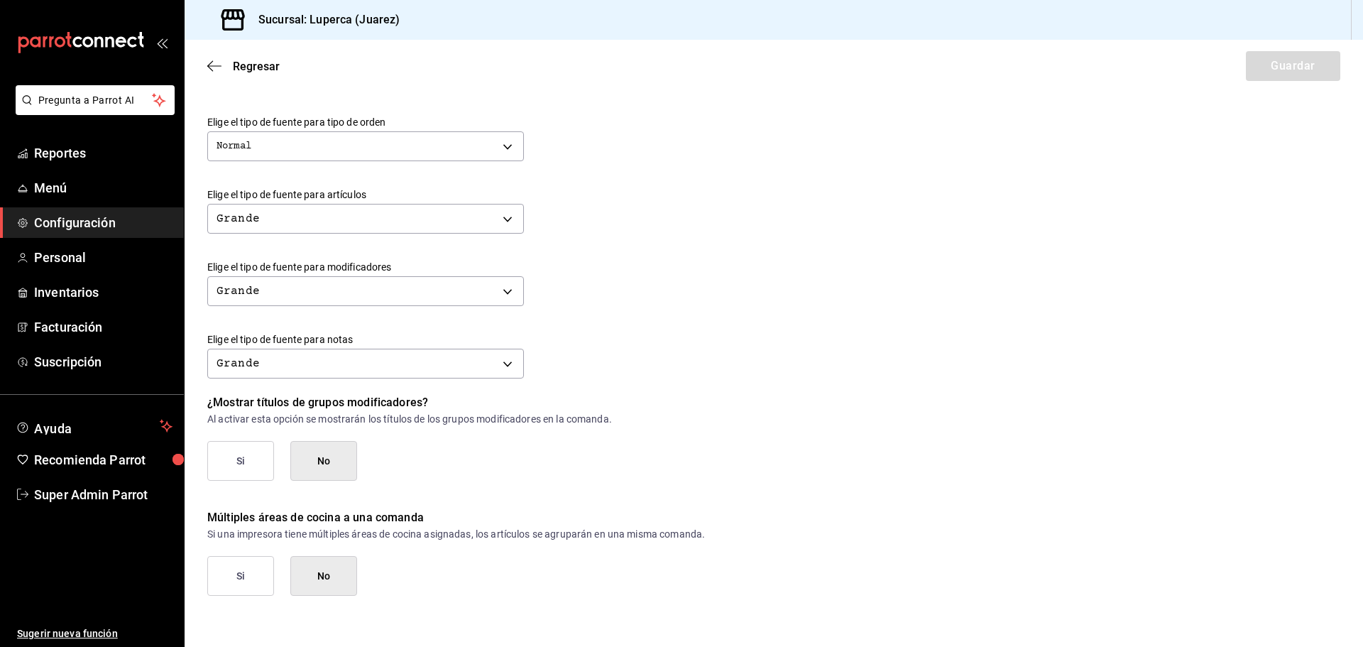
click at [243, 578] on button "Si" at bounding box center [240, 576] width 67 height 40
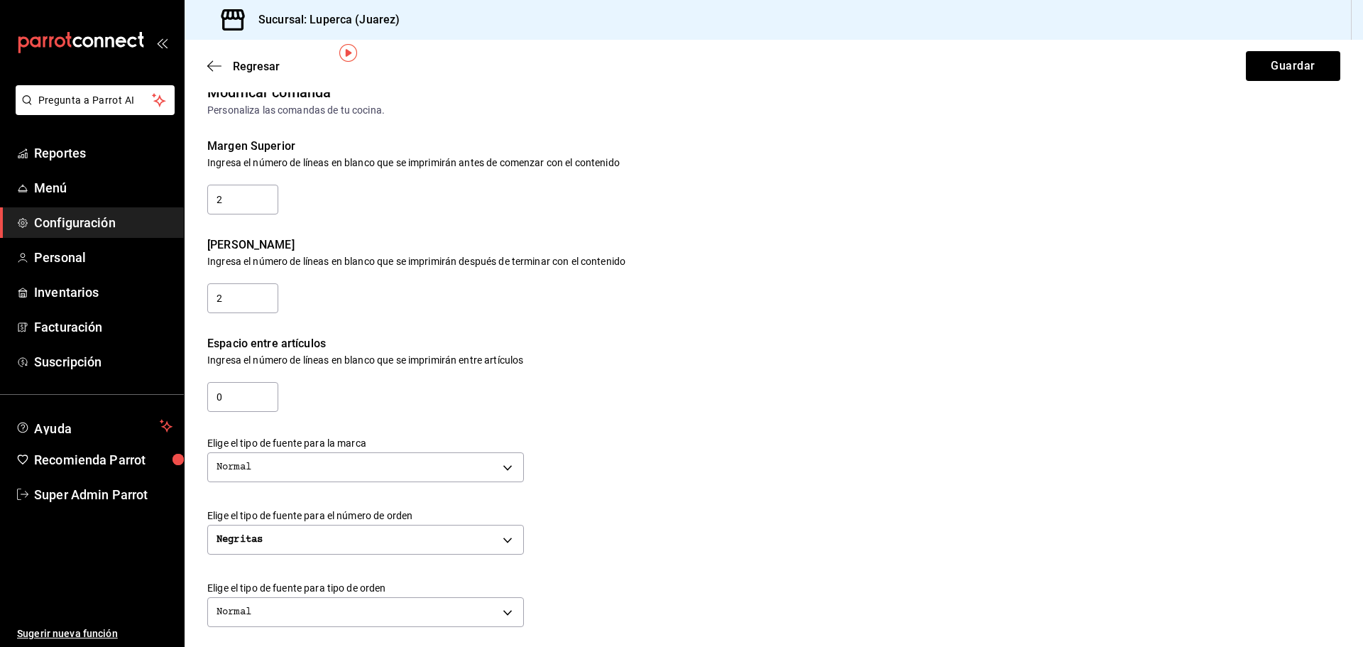
scroll to position [0, 0]
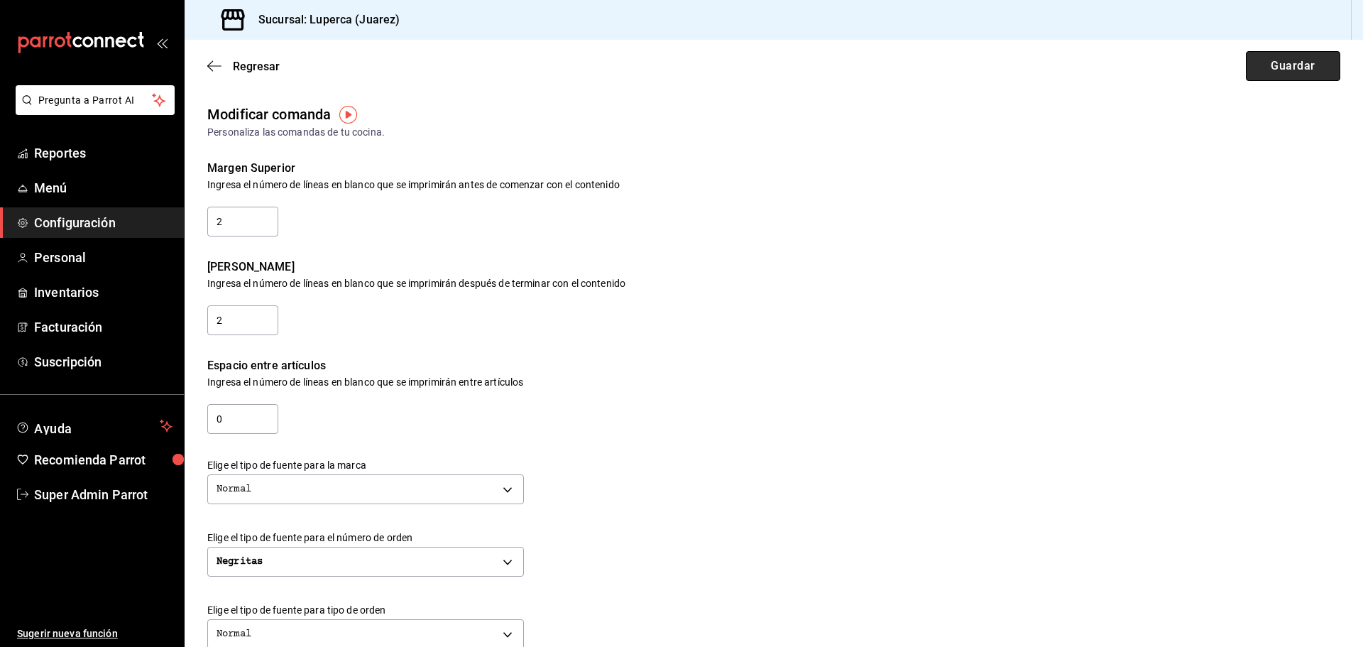
click at [1279, 62] on button "Guardar" at bounding box center [1293, 66] width 94 height 30
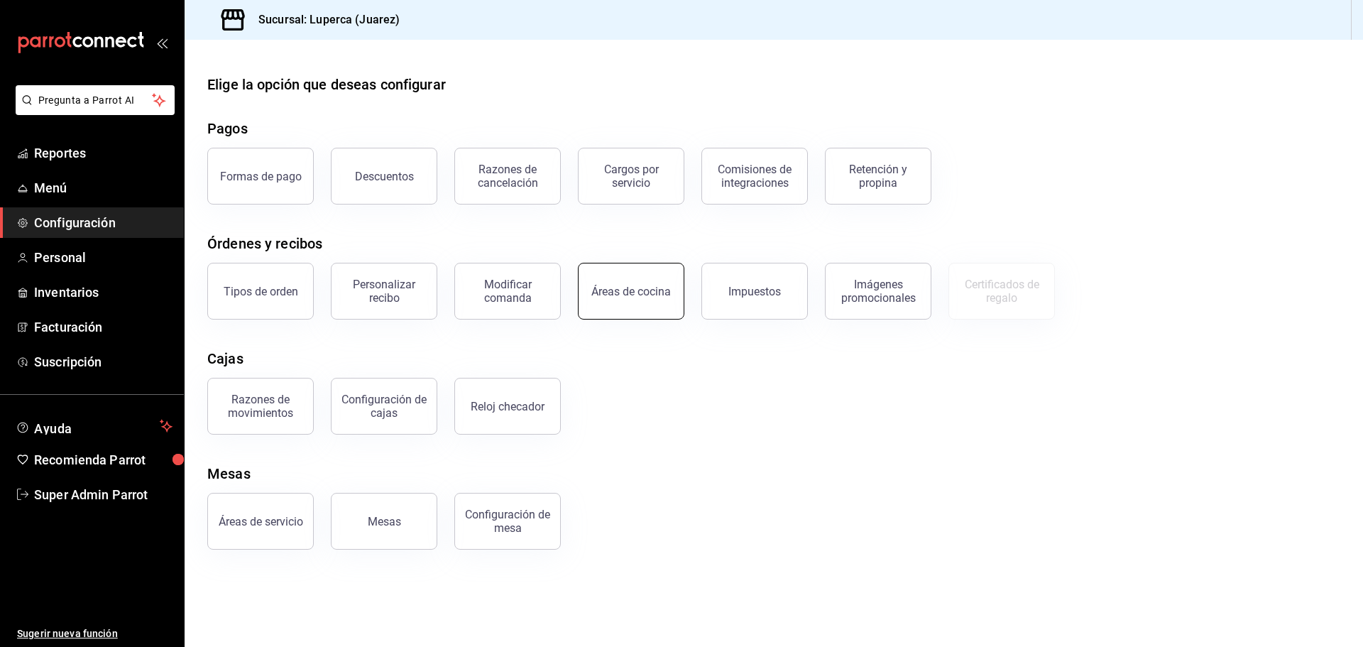
click at [628, 303] on button "Áreas de cocina" at bounding box center [631, 291] width 106 height 57
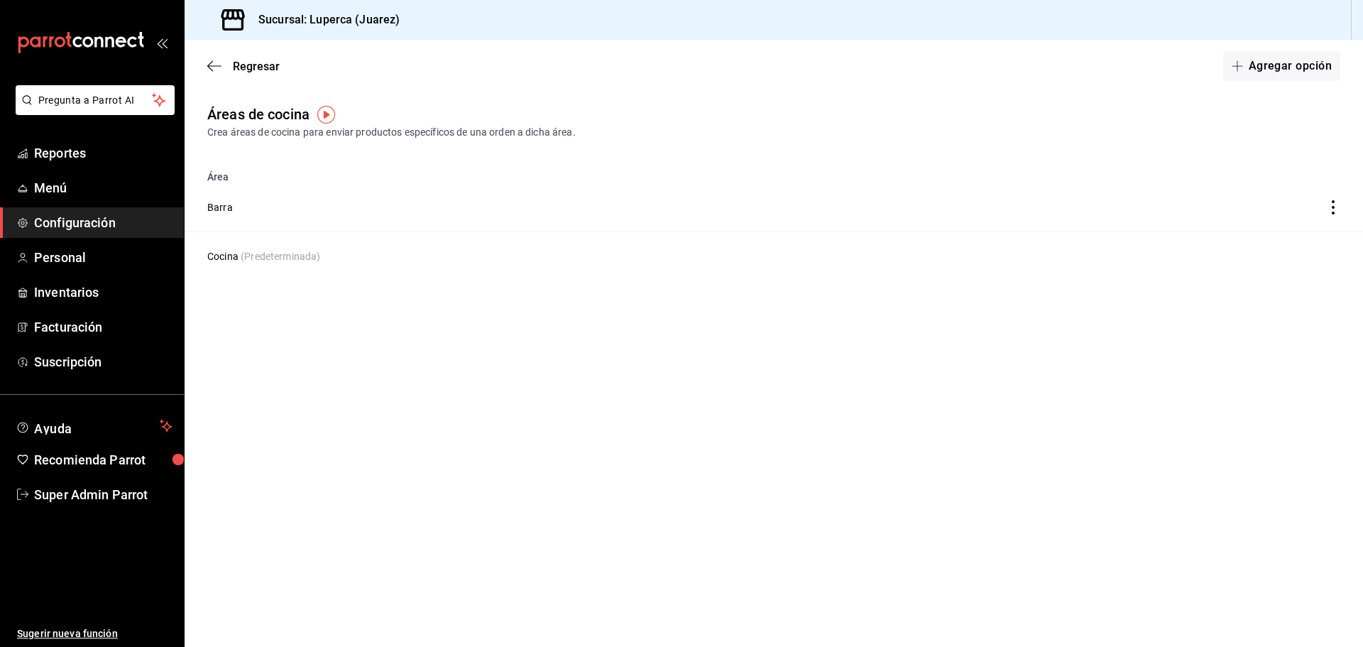
click at [213, 171] on th "Área" at bounding box center [620, 173] width 871 height 20
click at [230, 177] on th "Área" at bounding box center [620, 173] width 871 height 20
click at [44, 189] on span "Menú" at bounding box center [103, 187] width 138 height 19
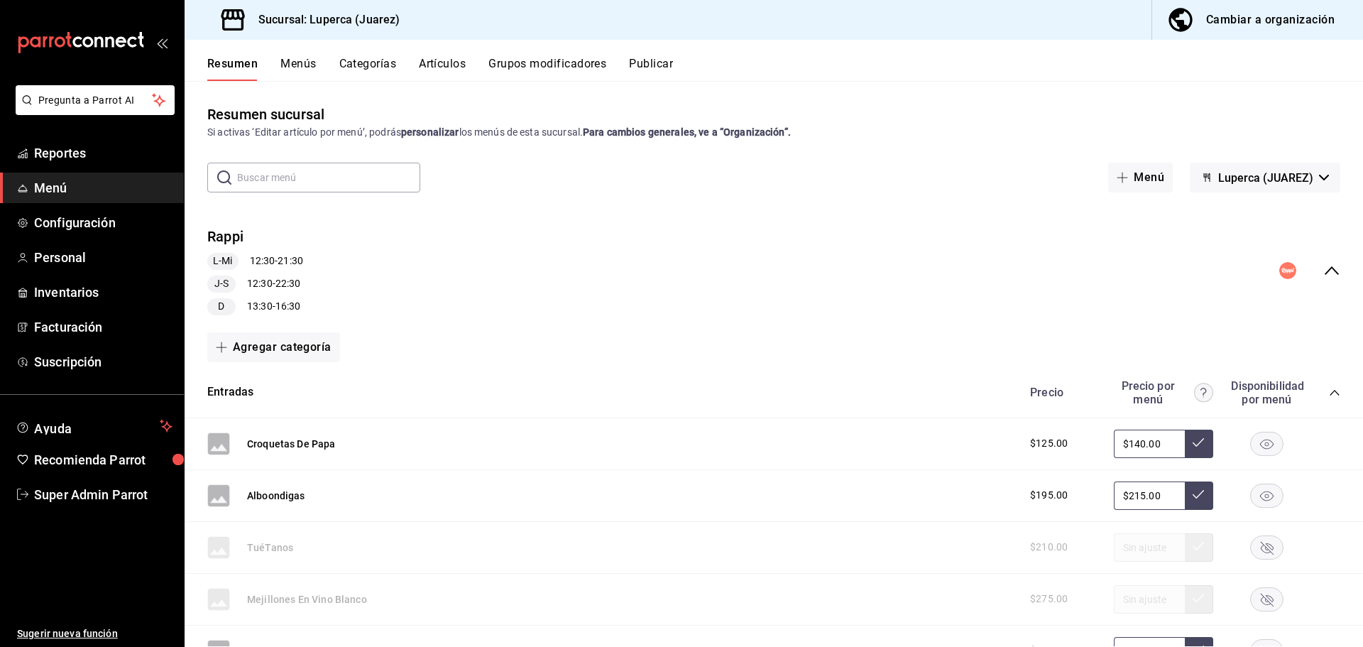
click at [1324, 275] on icon "collapse-menu-row" at bounding box center [1331, 270] width 17 height 17
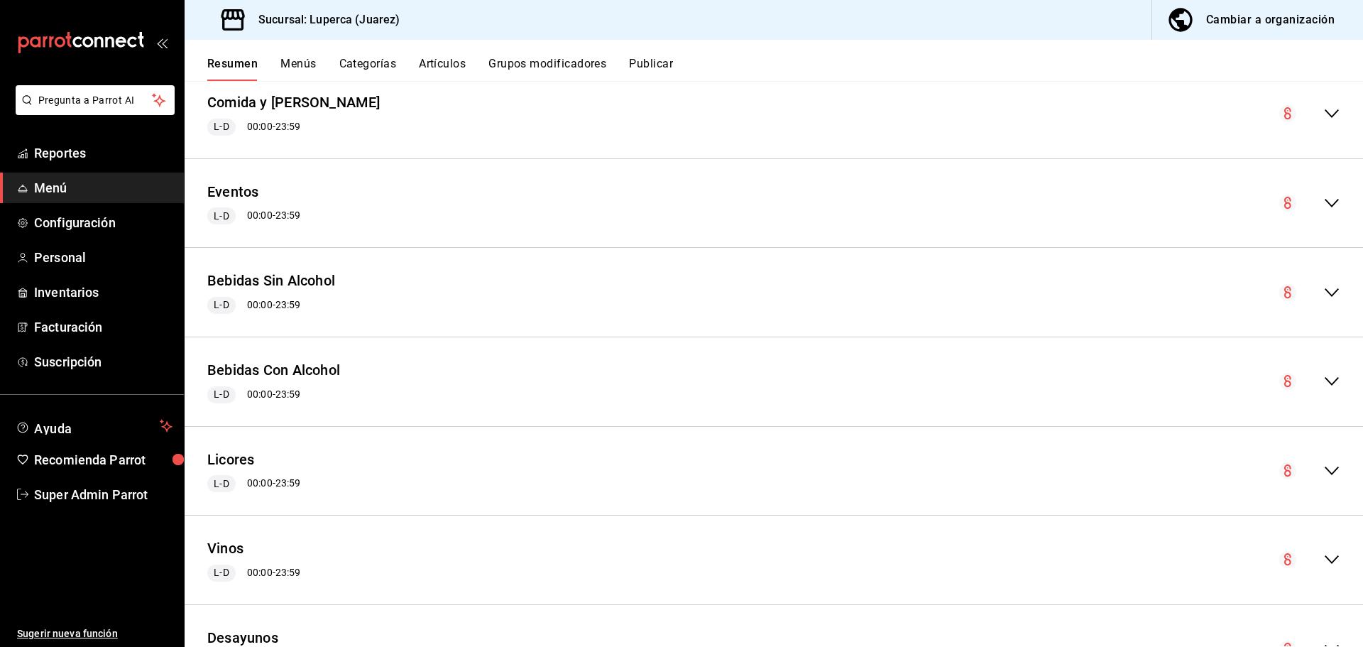
scroll to position [426, 0]
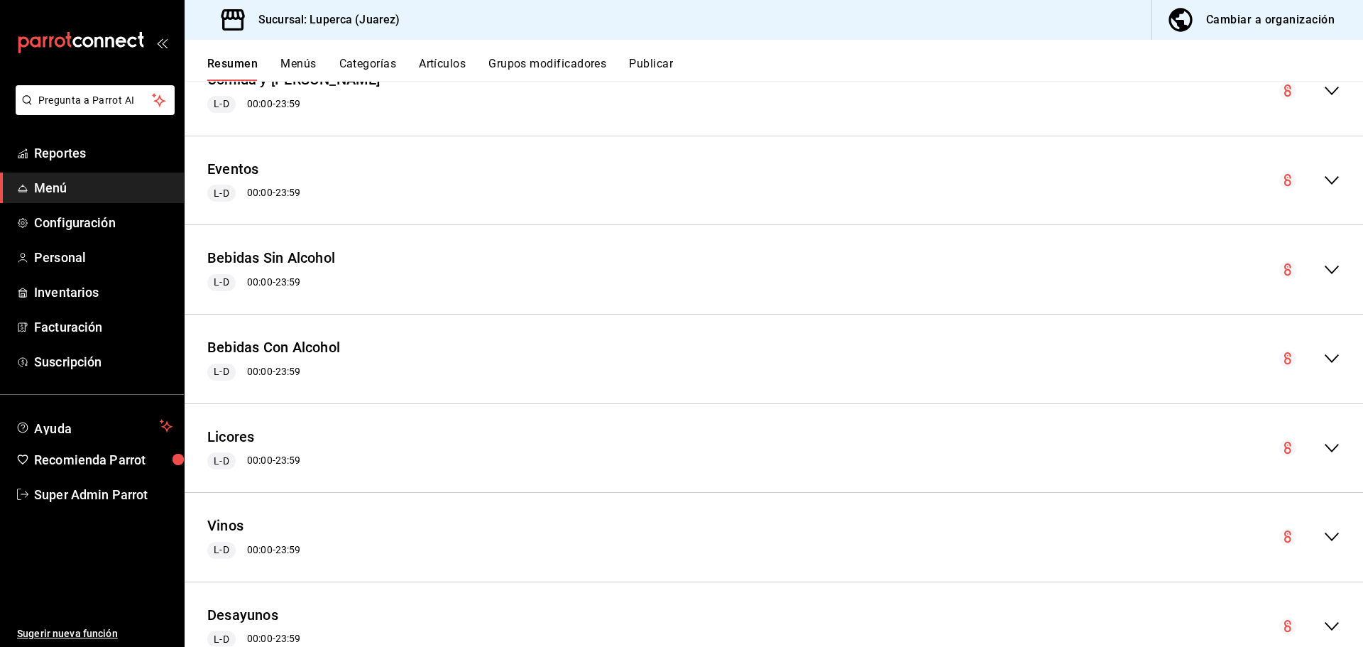
click at [283, 62] on button "Menús" at bounding box center [297, 69] width 35 height 24
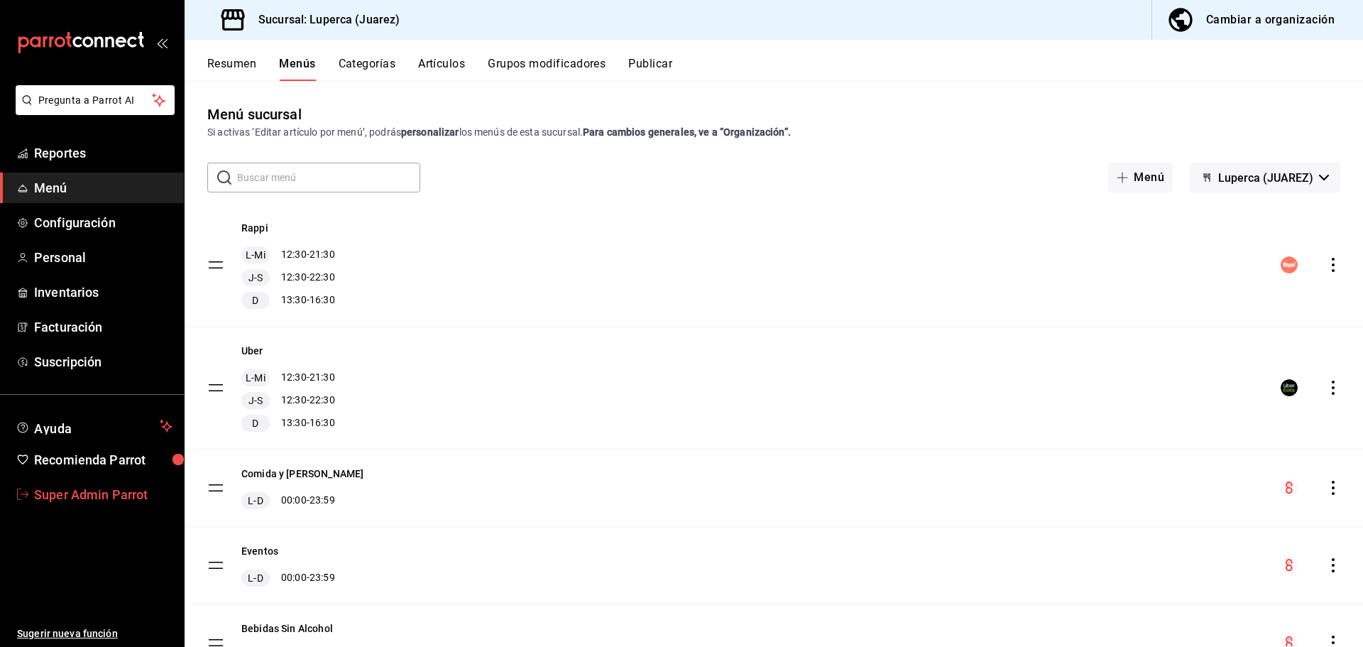
click at [82, 496] on span "Super Admin Parrot" at bounding box center [103, 494] width 138 height 19
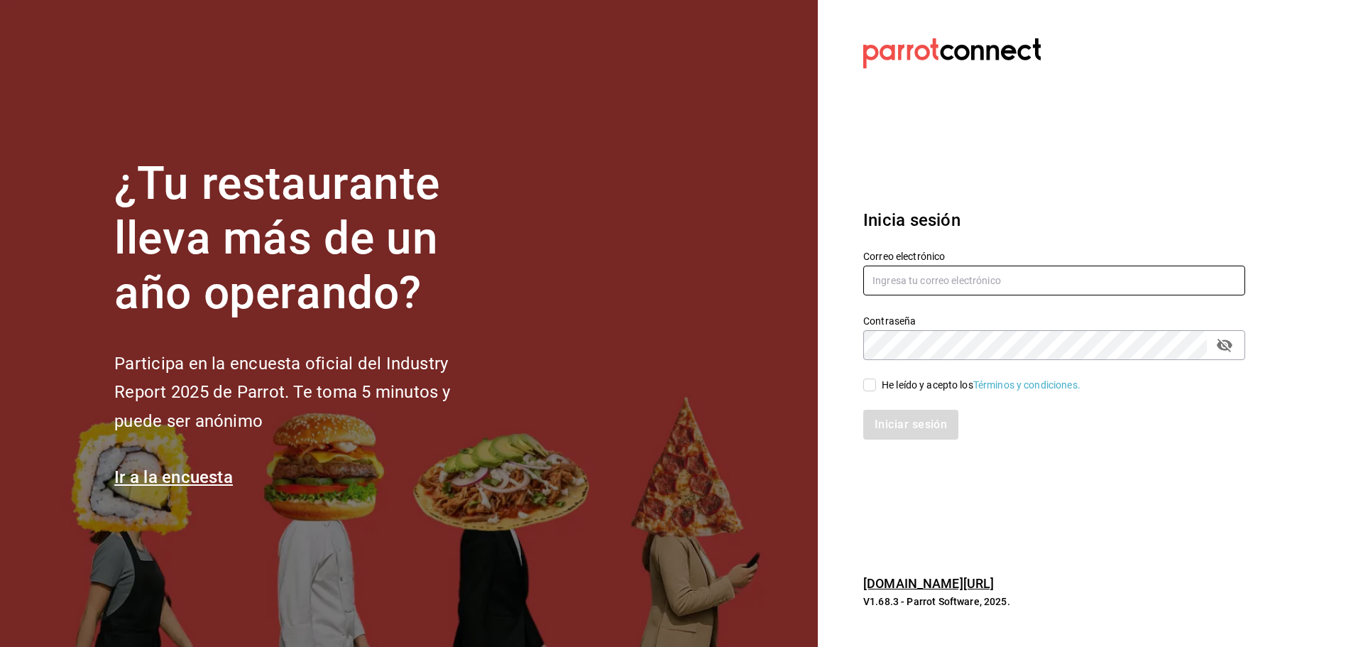
click at [939, 285] on input "text" at bounding box center [1054, 280] width 382 height 30
paste input "[EMAIL_ADDRESS][DOMAIN_NAME]"
type input "[EMAIL_ADDRESS][DOMAIN_NAME]"
click at [879, 389] on span "He leído y acepto los Términos y condiciones." at bounding box center [978, 385] width 204 height 15
click at [876, 389] on input "He leído y acepto los Términos y condiciones." at bounding box center [869, 384] width 13 height 13
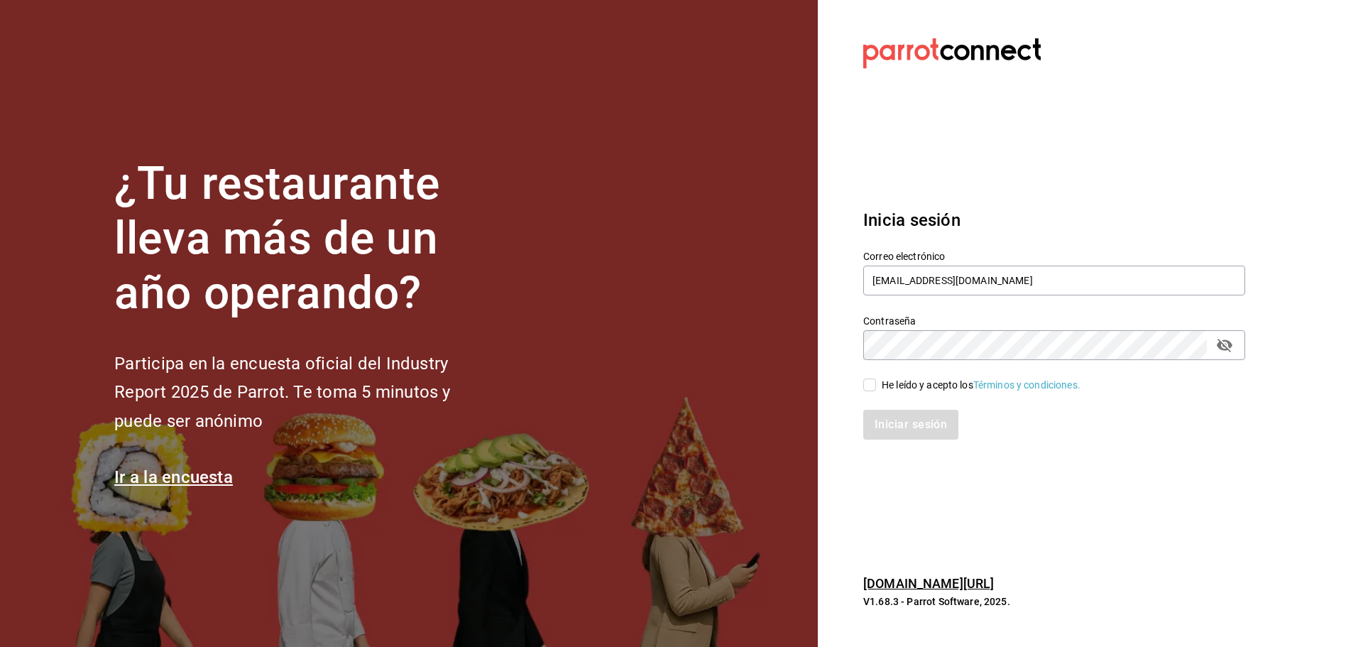
checkbox input "true"
click at [892, 417] on button "Iniciar sesión" at bounding box center [911, 425] width 97 height 30
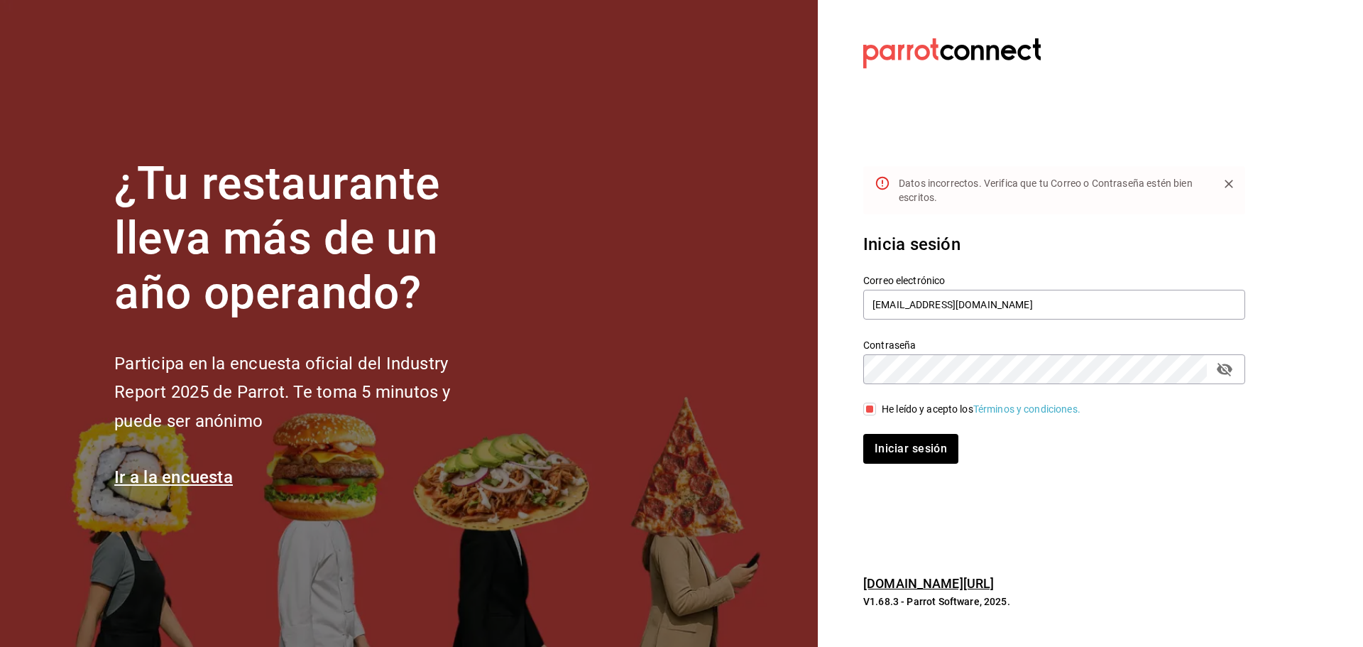
click at [1228, 368] on icon "passwordField" at bounding box center [1225, 369] width 16 height 13
click at [905, 449] on button "Iniciar sesión" at bounding box center [911, 449] width 97 height 30
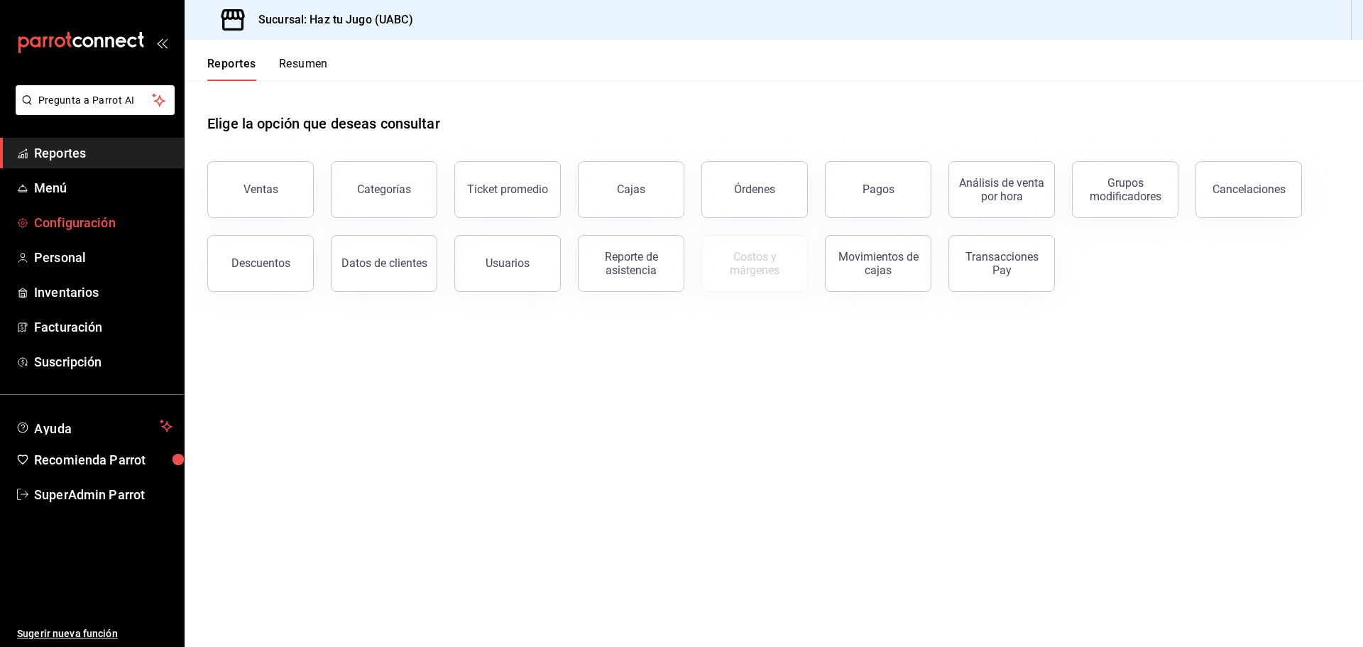
click at [99, 222] on span "Configuración" at bounding box center [103, 222] width 138 height 19
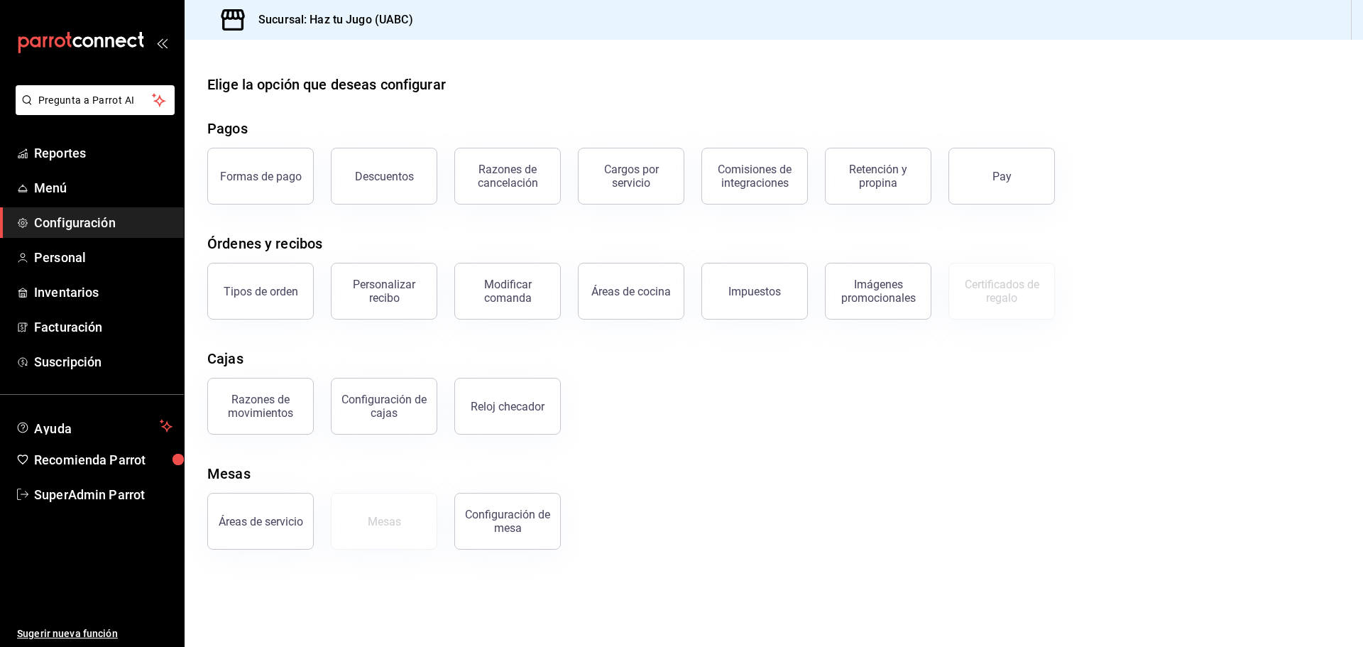
click at [504, 295] on div "Modificar comanda" at bounding box center [508, 291] width 88 height 27
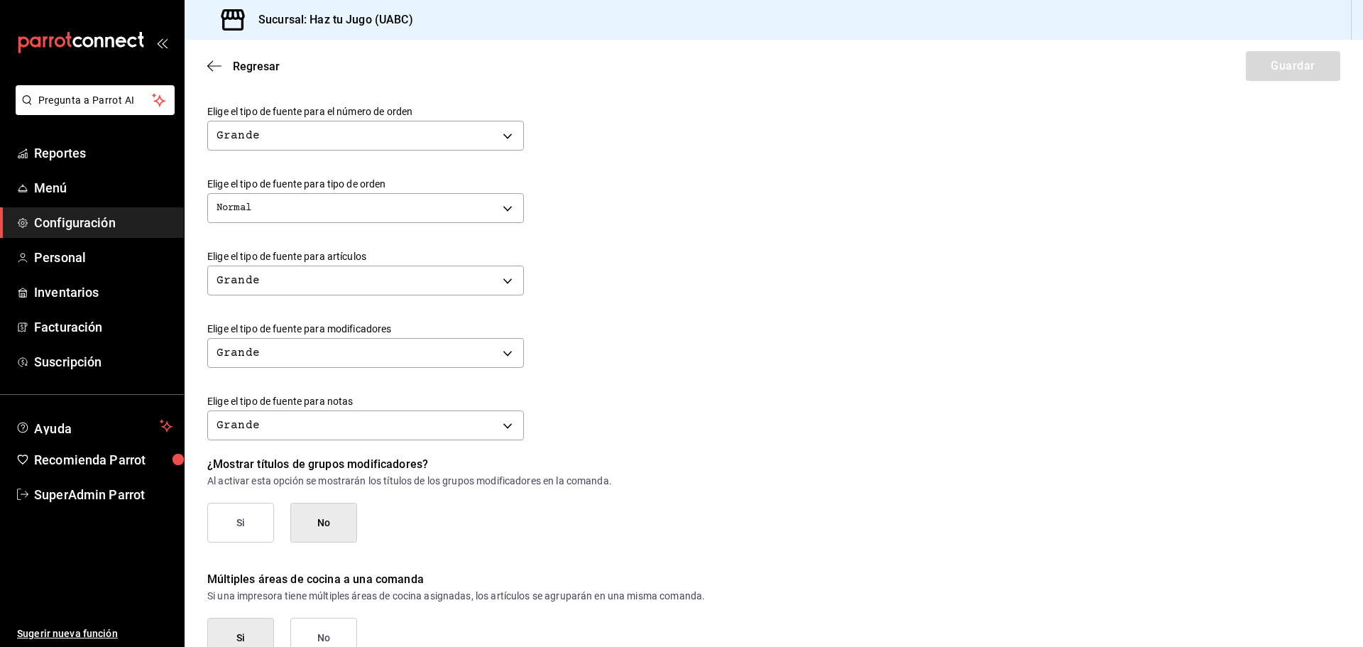
scroll to position [488, 0]
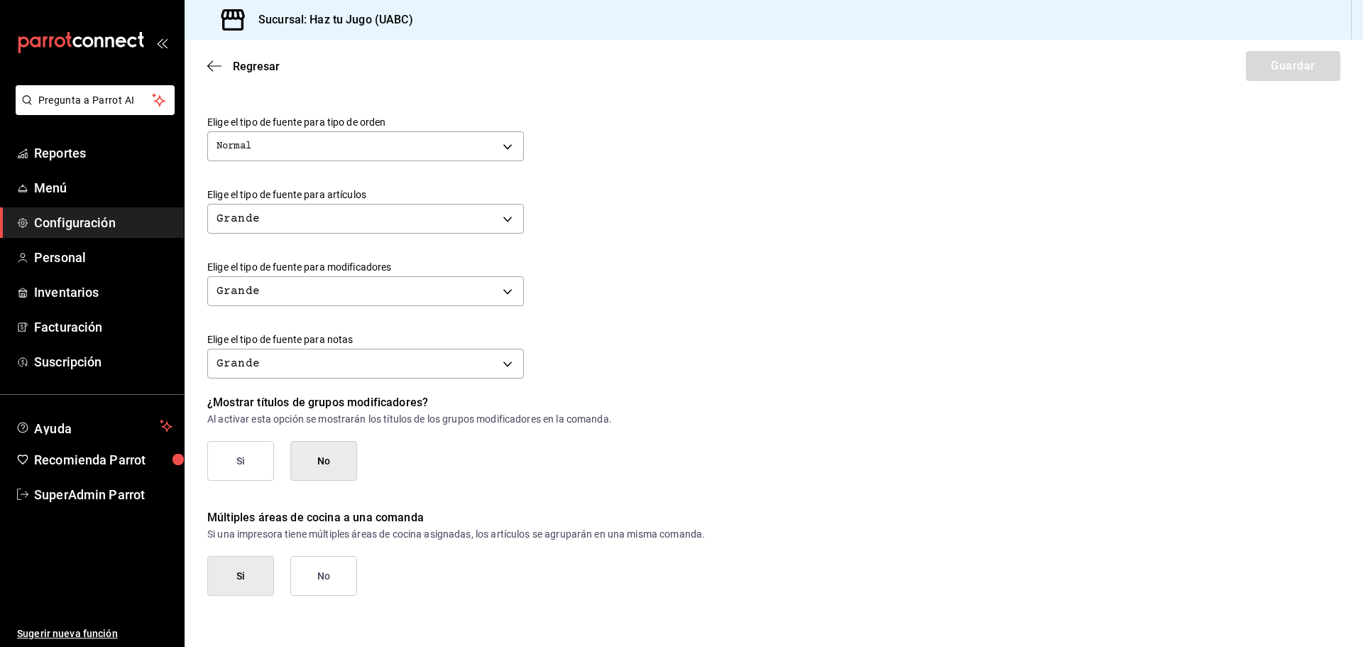
click at [316, 567] on button "No" at bounding box center [323, 576] width 67 height 40
click at [102, 216] on span "Configuración" at bounding box center [103, 222] width 138 height 19
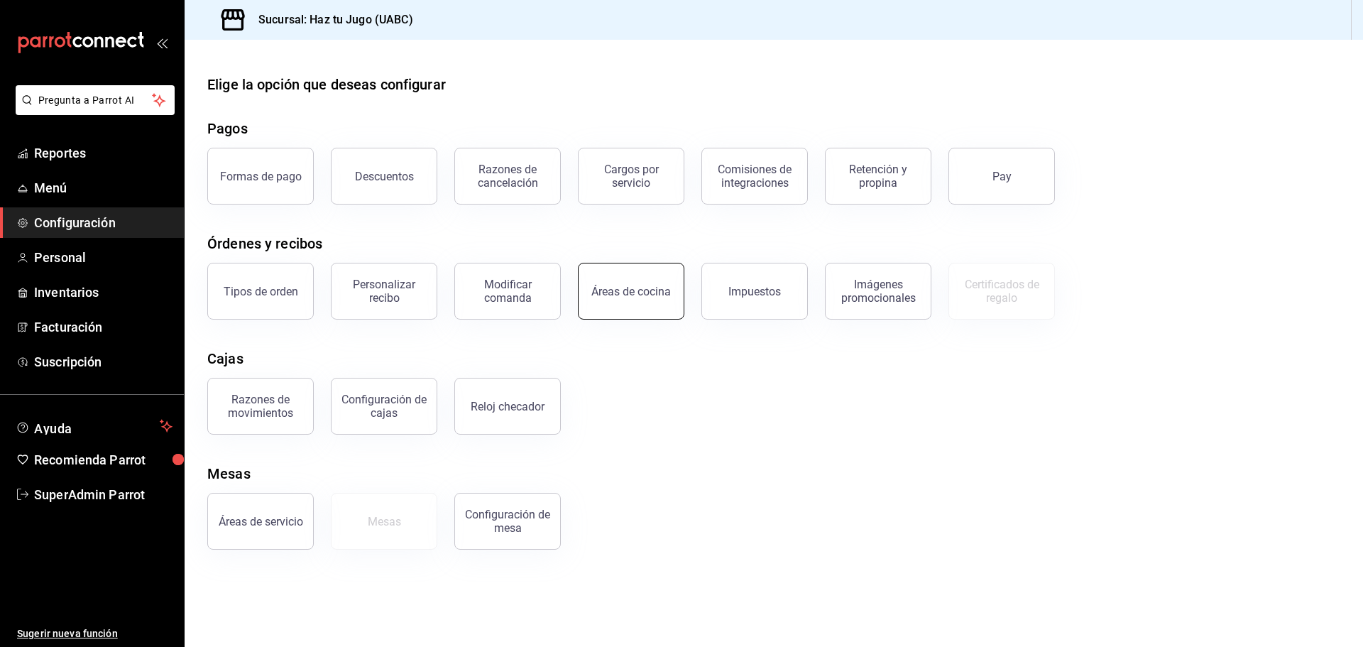
click at [611, 302] on button "Áreas de cocina" at bounding box center [631, 291] width 106 height 57
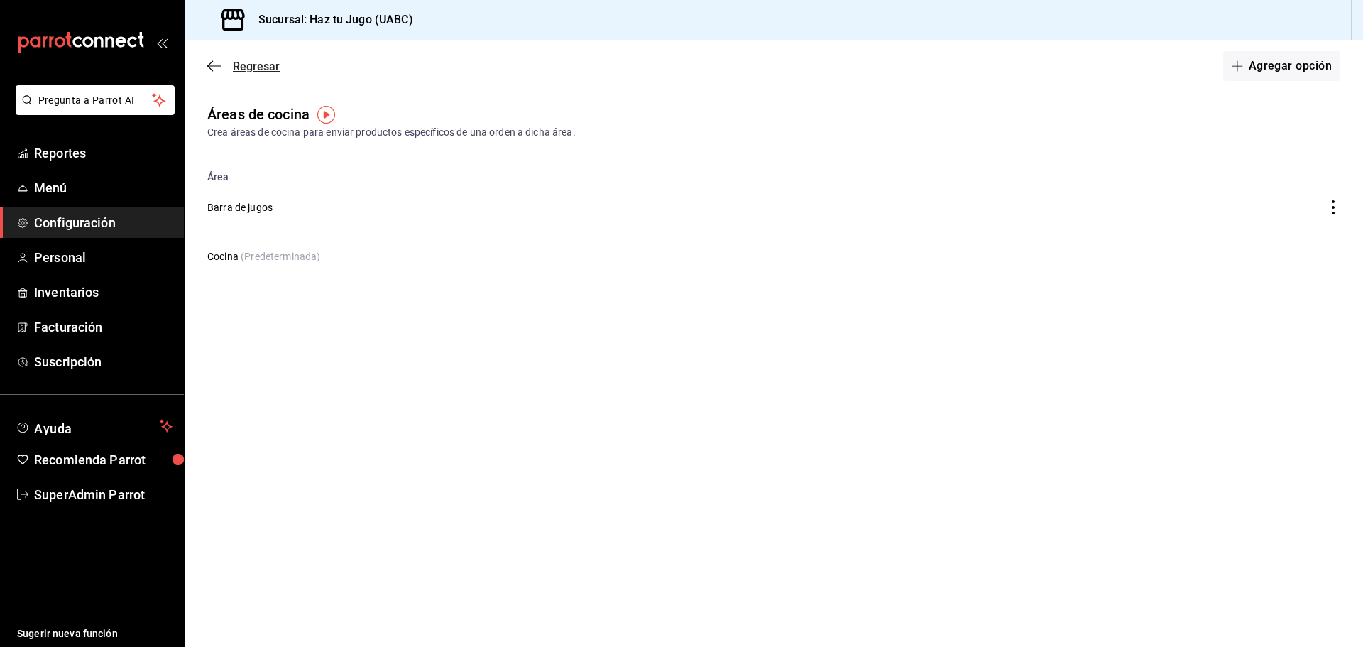
click at [212, 62] on icon "button" at bounding box center [214, 66] width 14 height 13
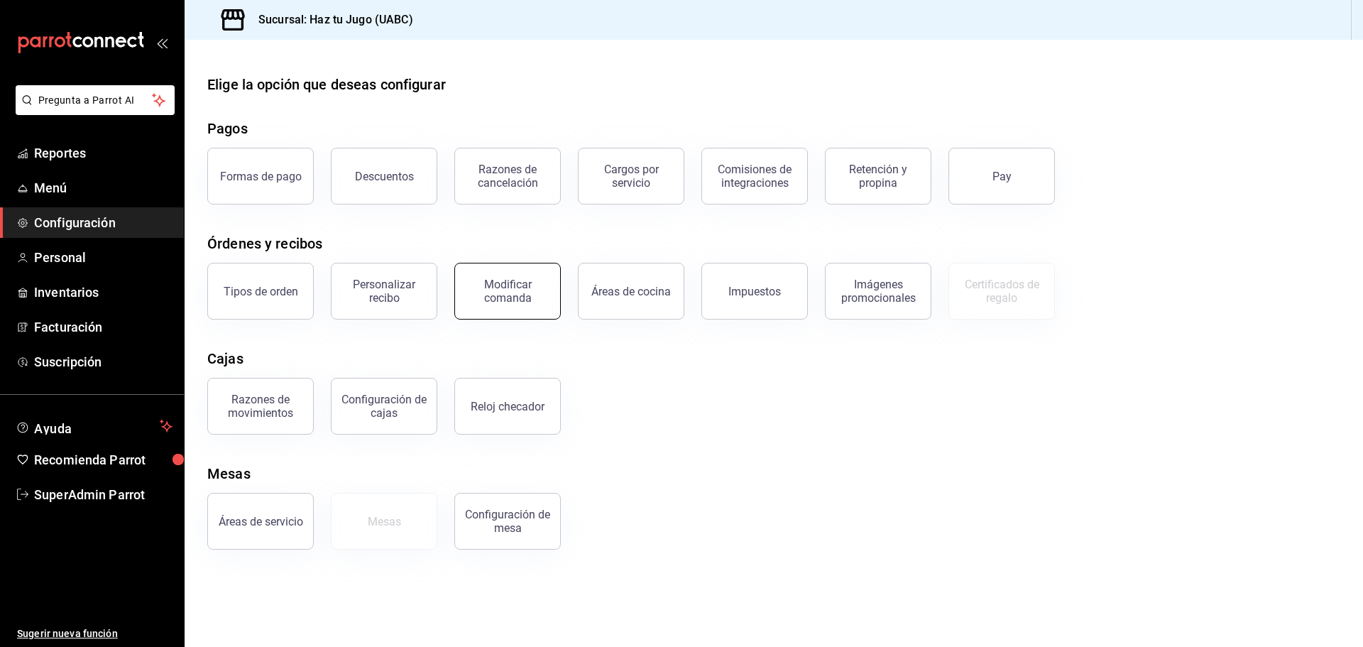
click at [504, 299] on div "Modificar comanda" at bounding box center [508, 291] width 88 height 27
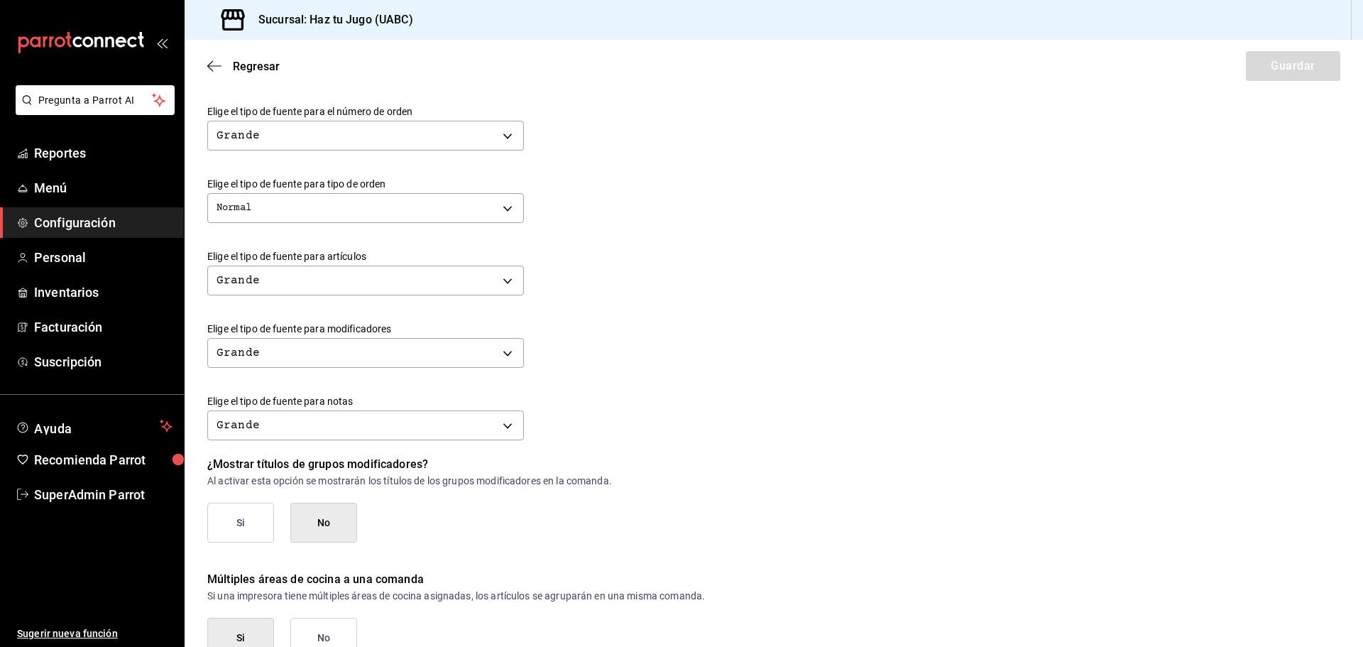
scroll to position [488, 0]
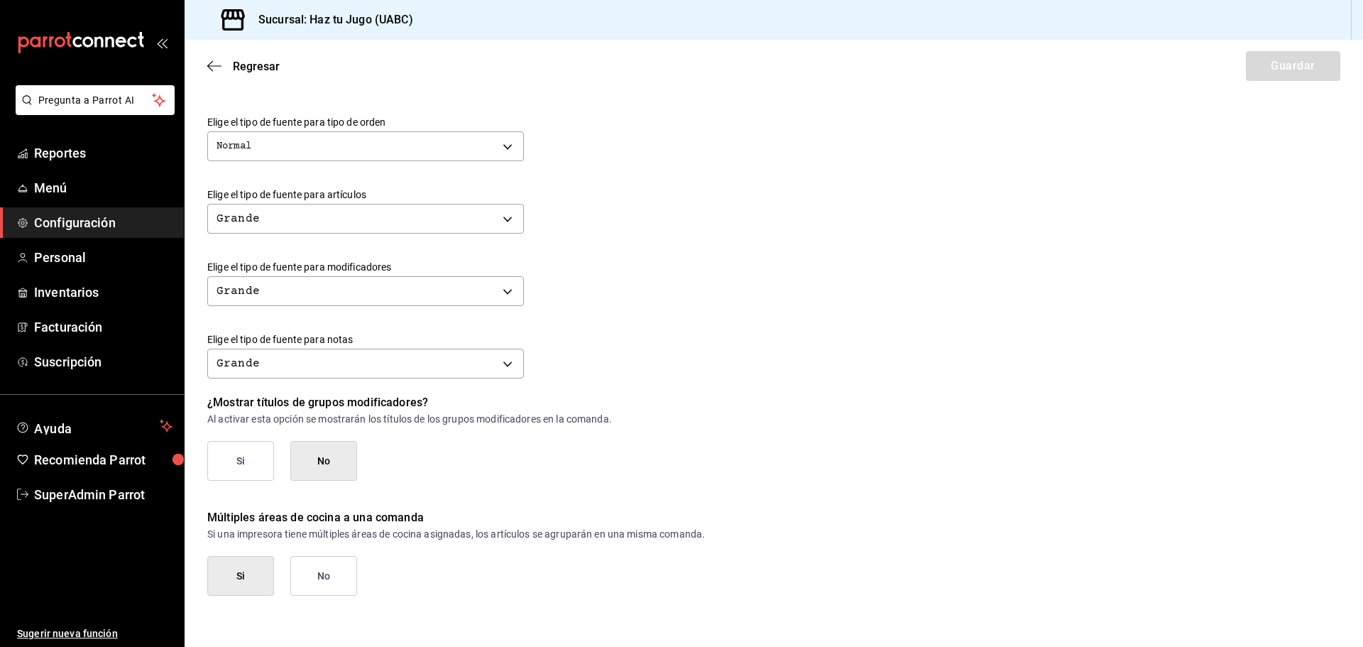
click at [336, 580] on button "No" at bounding box center [323, 576] width 67 height 40
click at [1246, 68] on button "Guardar" at bounding box center [1293, 66] width 94 height 30
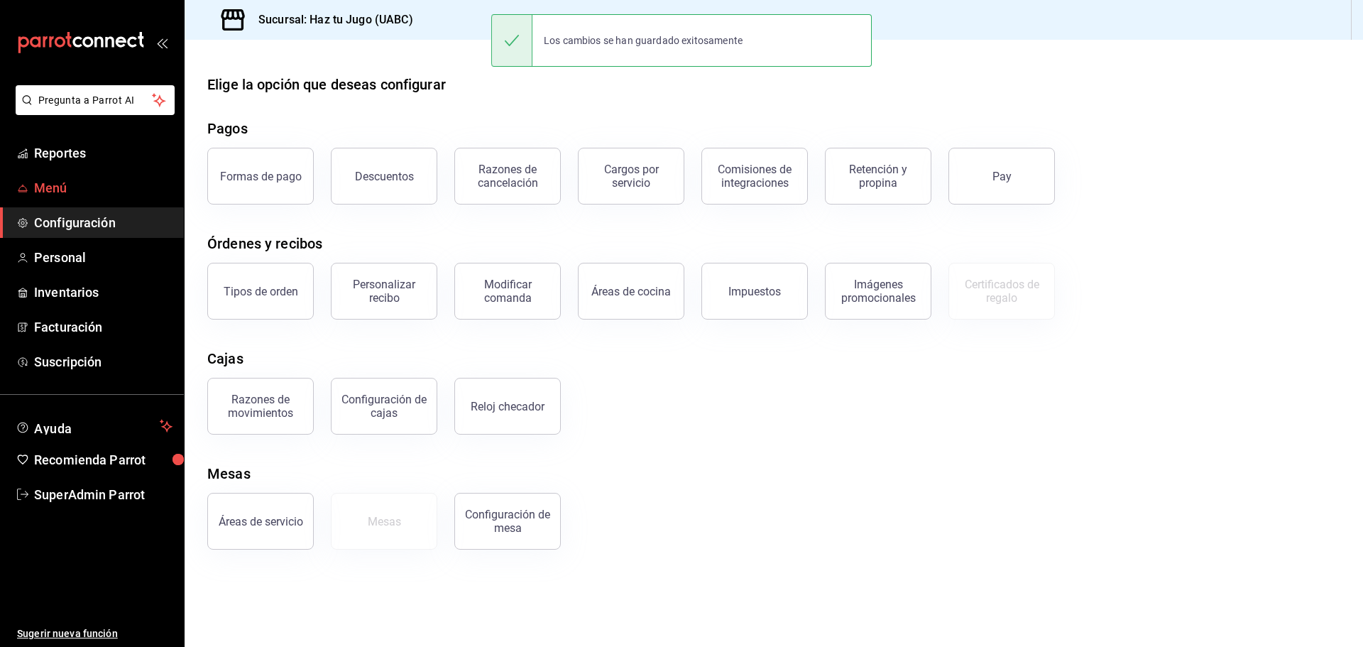
click at [68, 185] on span "Menú" at bounding box center [103, 187] width 138 height 19
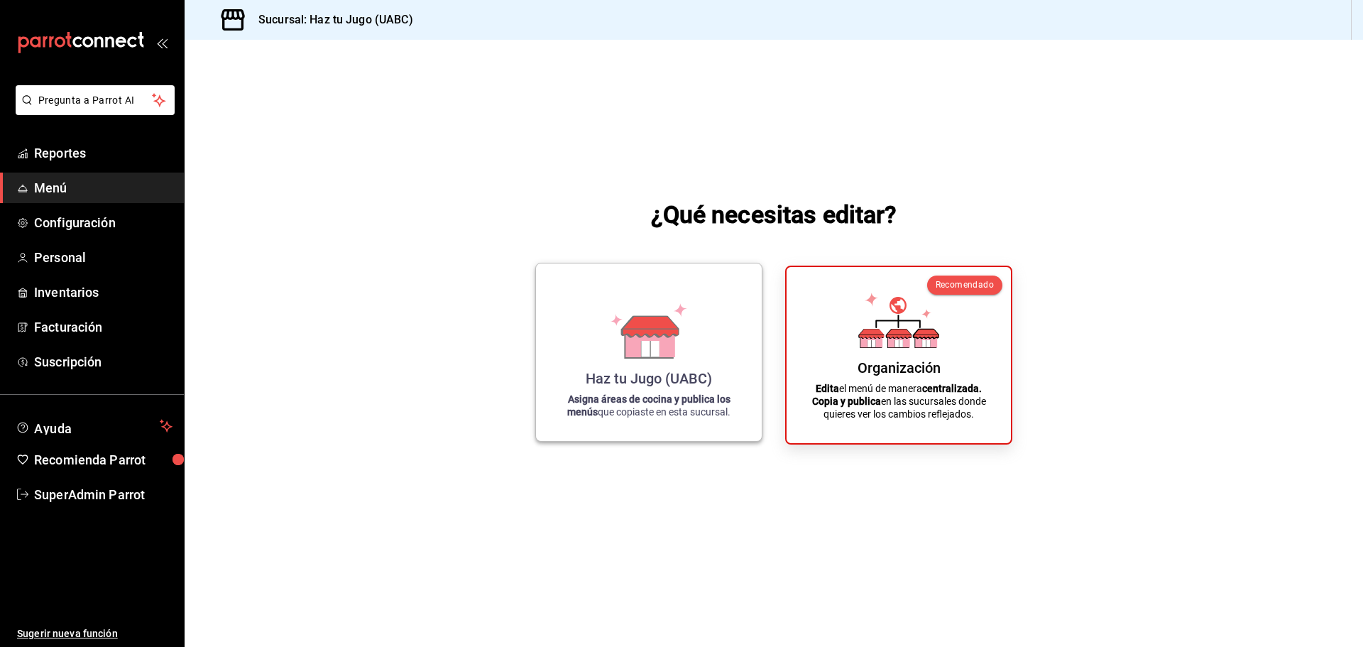
click at [618, 378] on div "Haz tu Jugo (UABC)" at bounding box center [649, 378] width 126 height 17
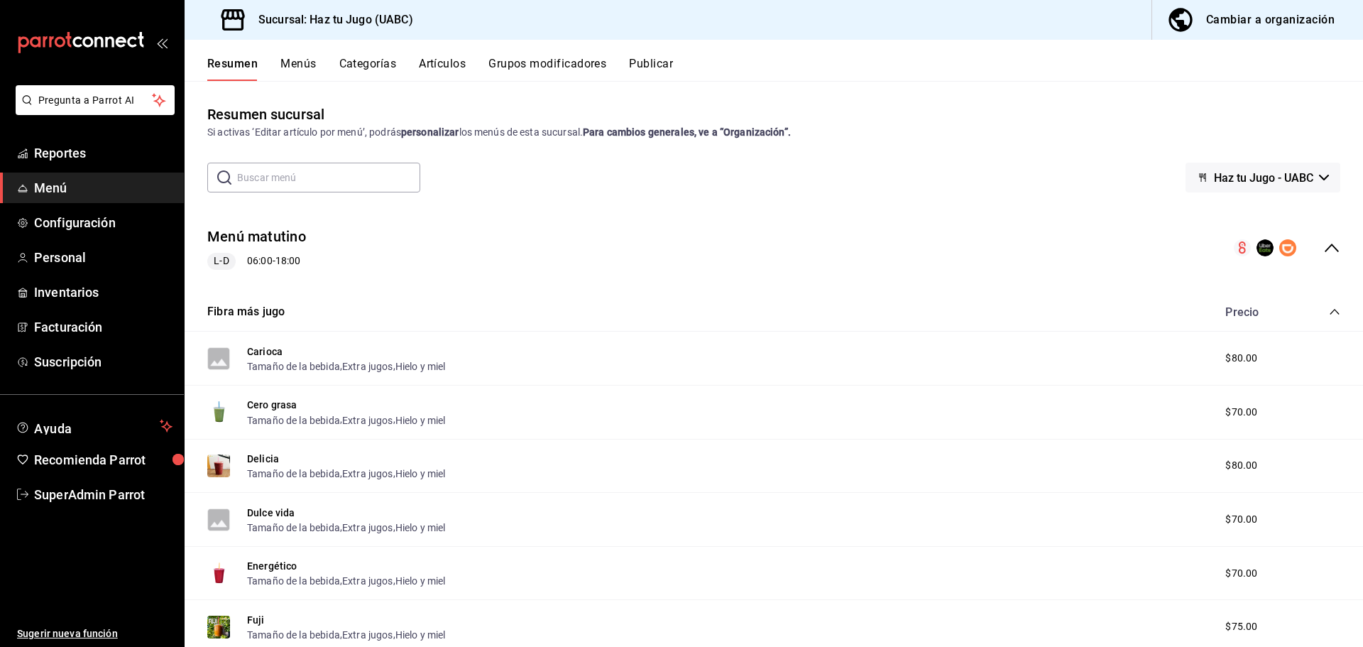
click at [305, 64] on button "Menús" at bounding box center [297, 69] width 35 height 24
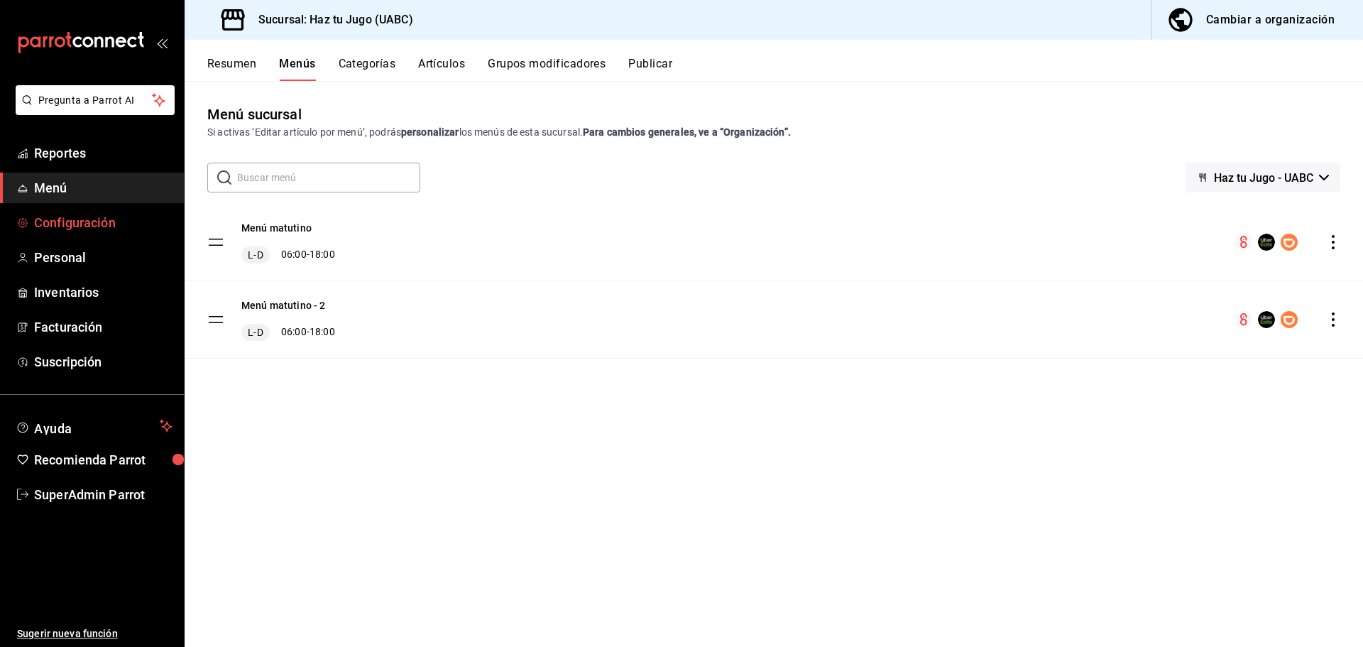
click at [108, 219] on span "Configuración" at bounding box center [103, 222] width 138 height 19
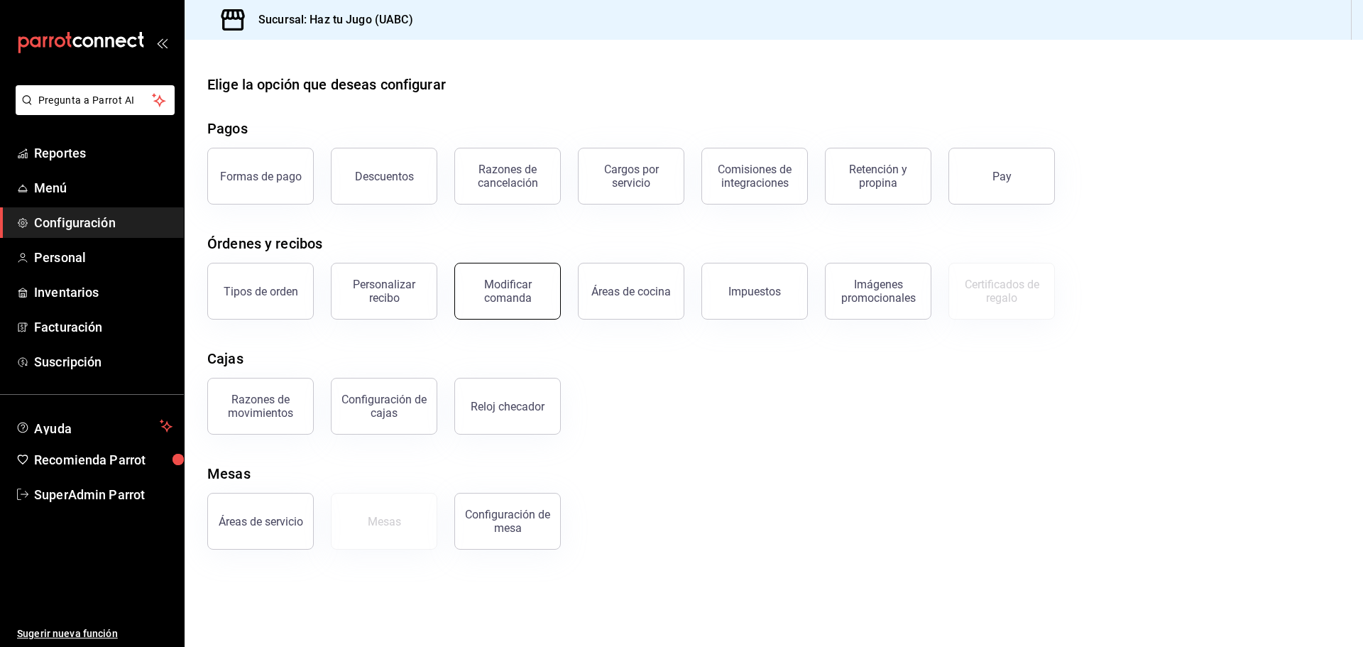
click at [515, 287] on div "Modificar comanda" at bounding box center [508, 291] width 88 height 27
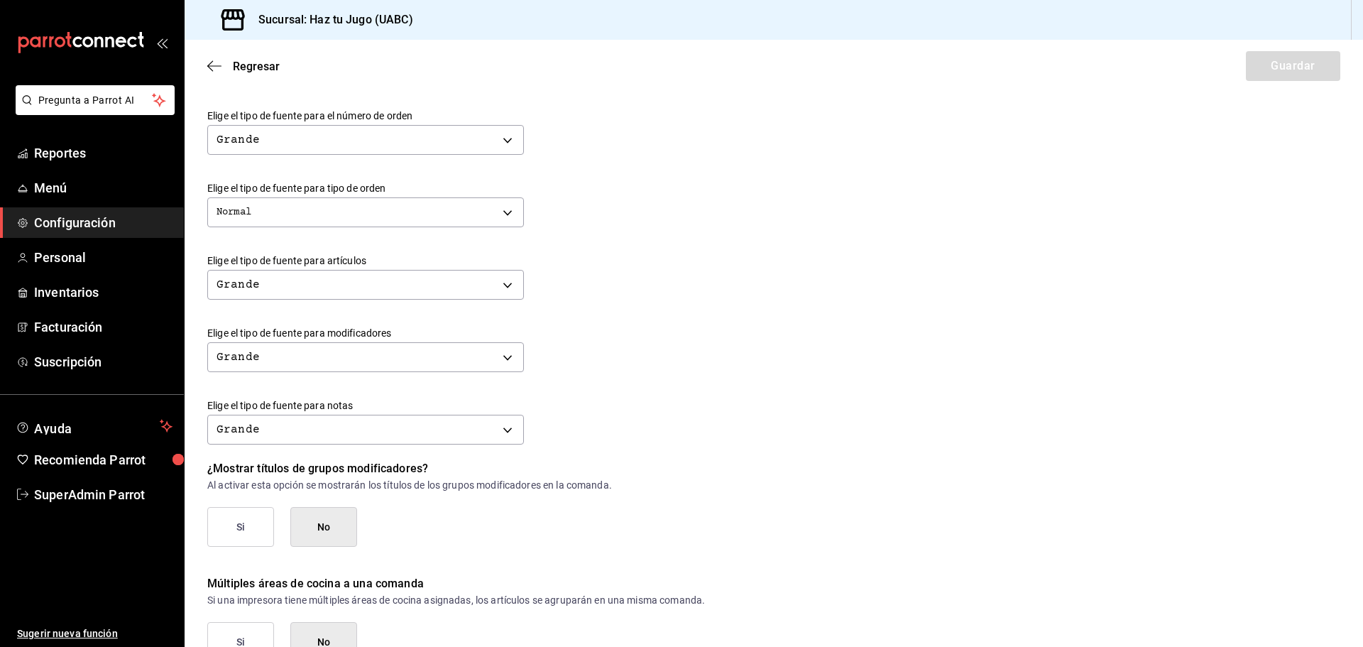
scroll to position [488, 0]
